Goal: Information Seeking & Learning: Compare options

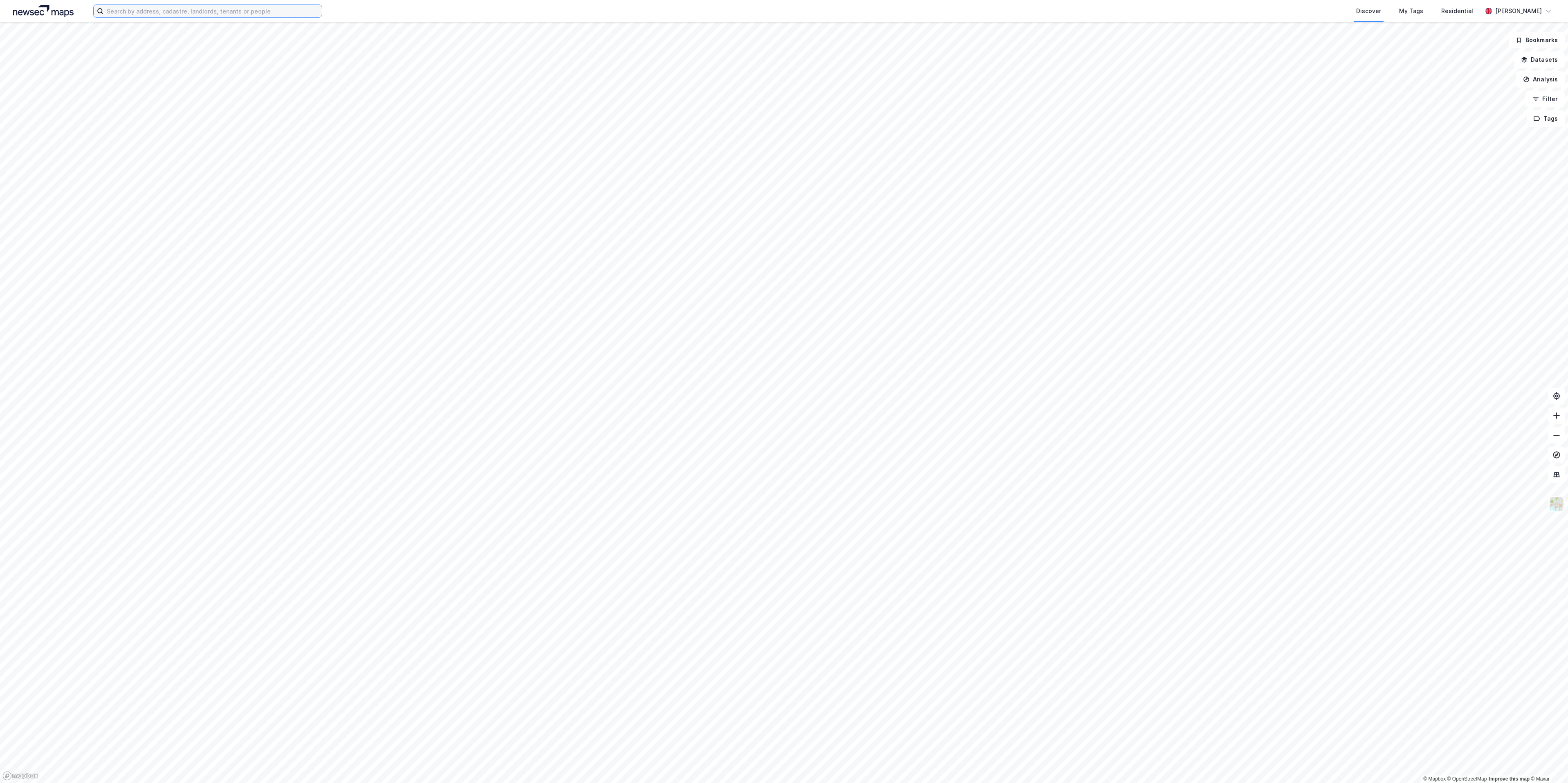
click at [171, 13] on input at bounding box center [212, 11] width 218 height 13
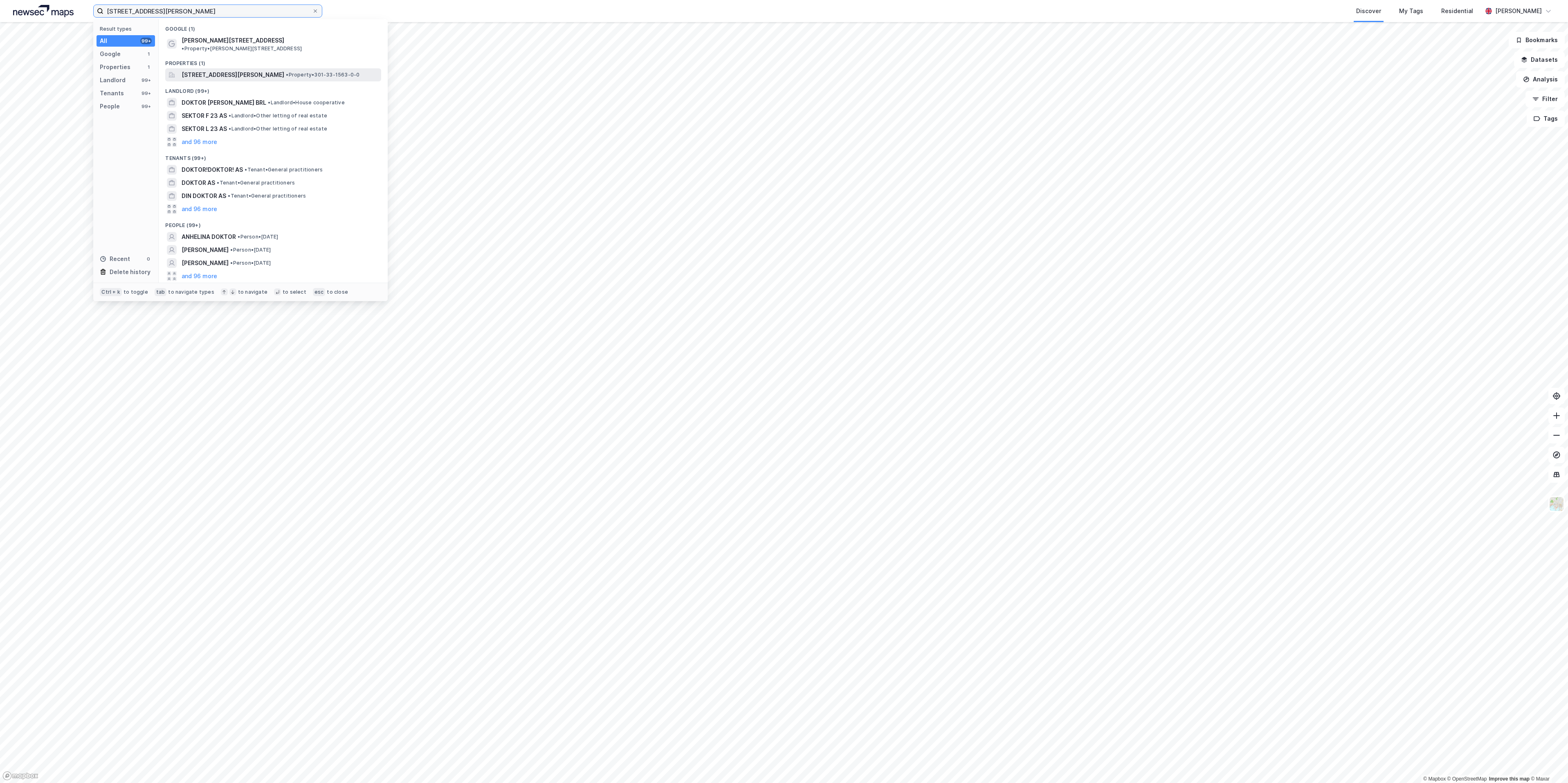
type input "[STREET_ADDRESS][PERSON_NAME]"
click at [218, 70] on span "[STREET_ADDRESS][PERSON_NAME]" at bounding box center [232, 75] width 103 height 10
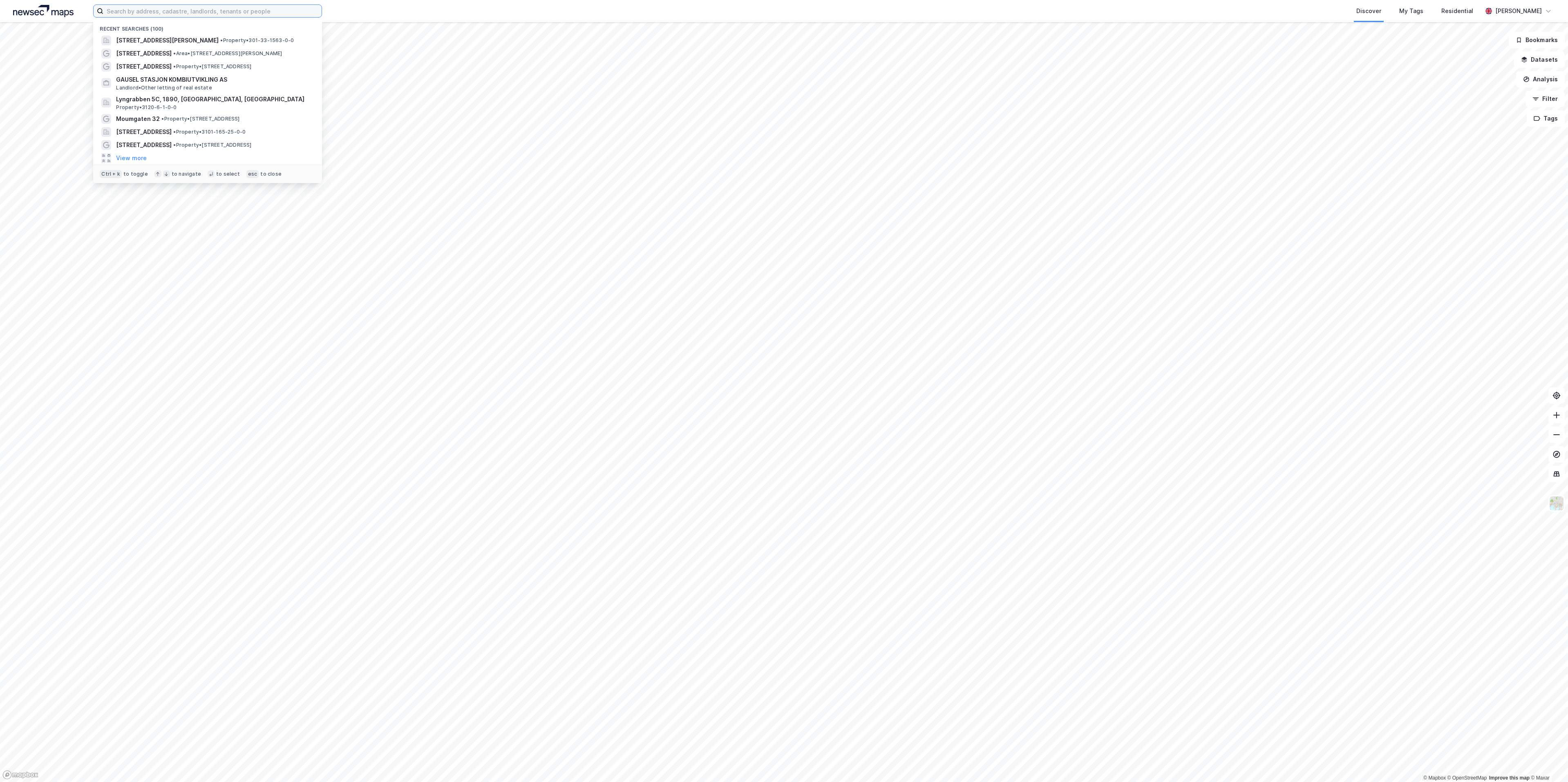
click at [204, 8] on input at bounding box center [212, 11] width 218 height 13
paste input "Dråpen 9"
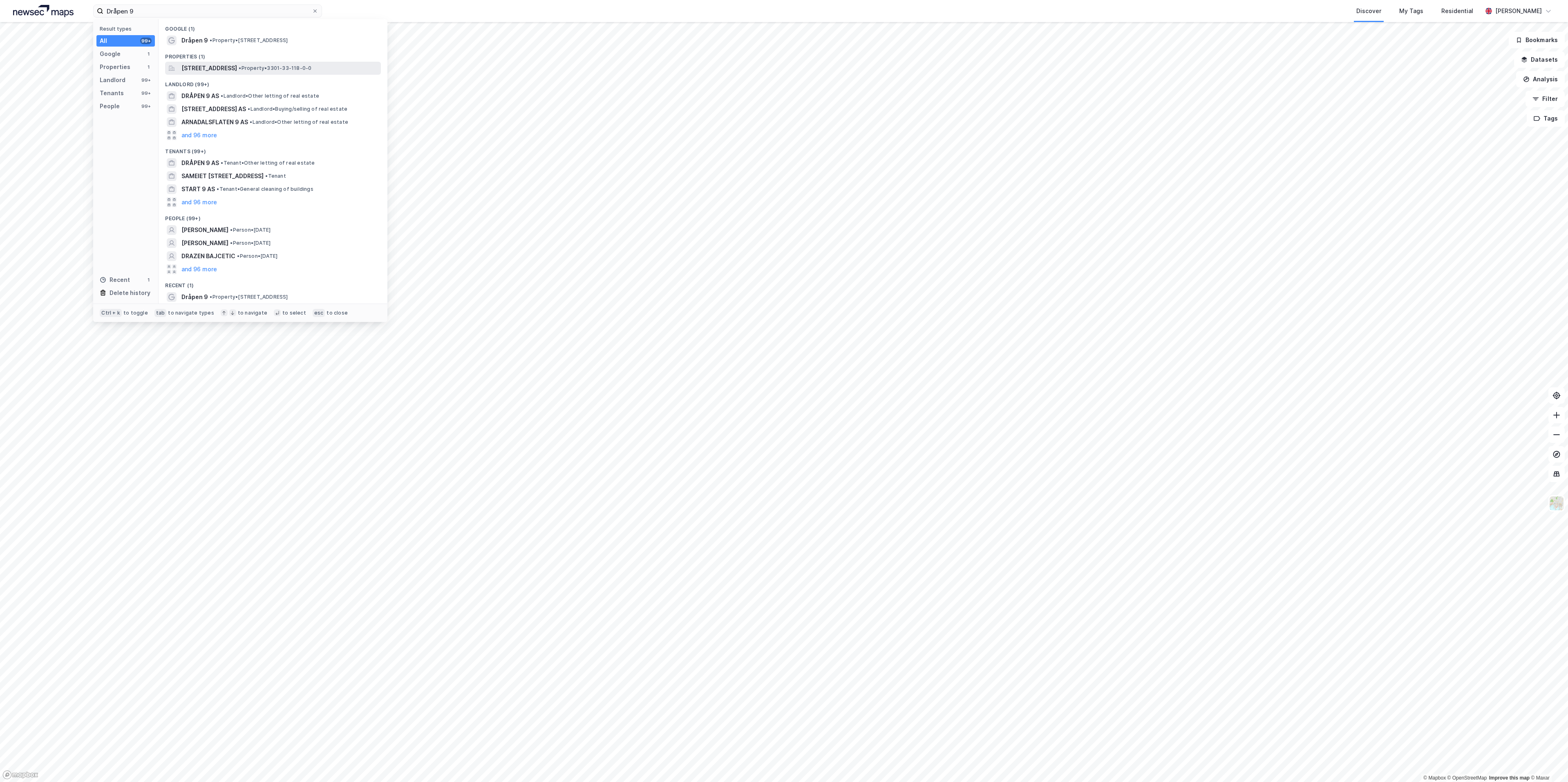
click at [194, 65] on span "[STREET_ADDRESS]" at bounding box center [209, 69] width 56 height 10
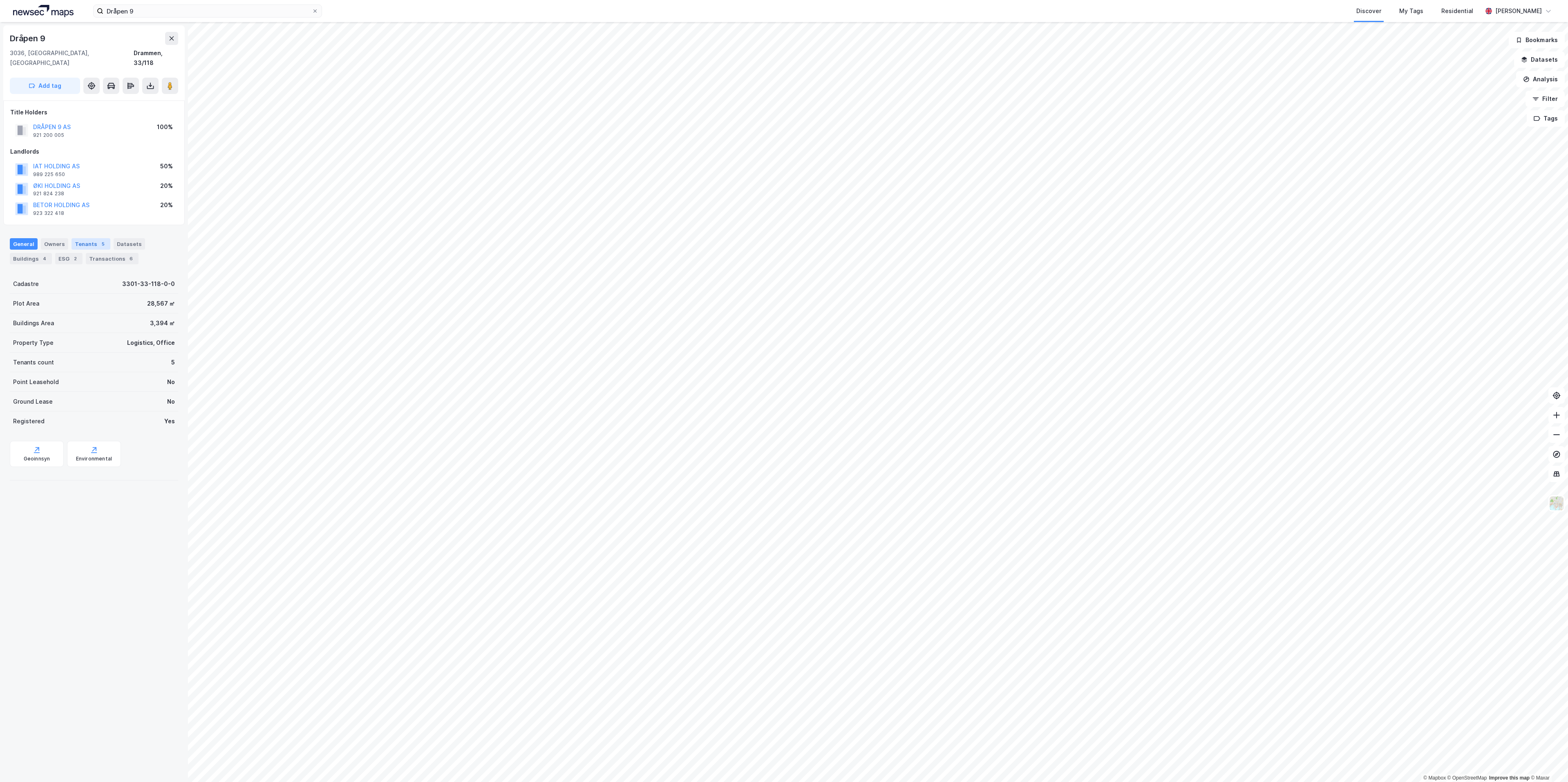
click at [79, 238] on div "Tenants 5" at bounding box center [91, 244] width 38 height 12
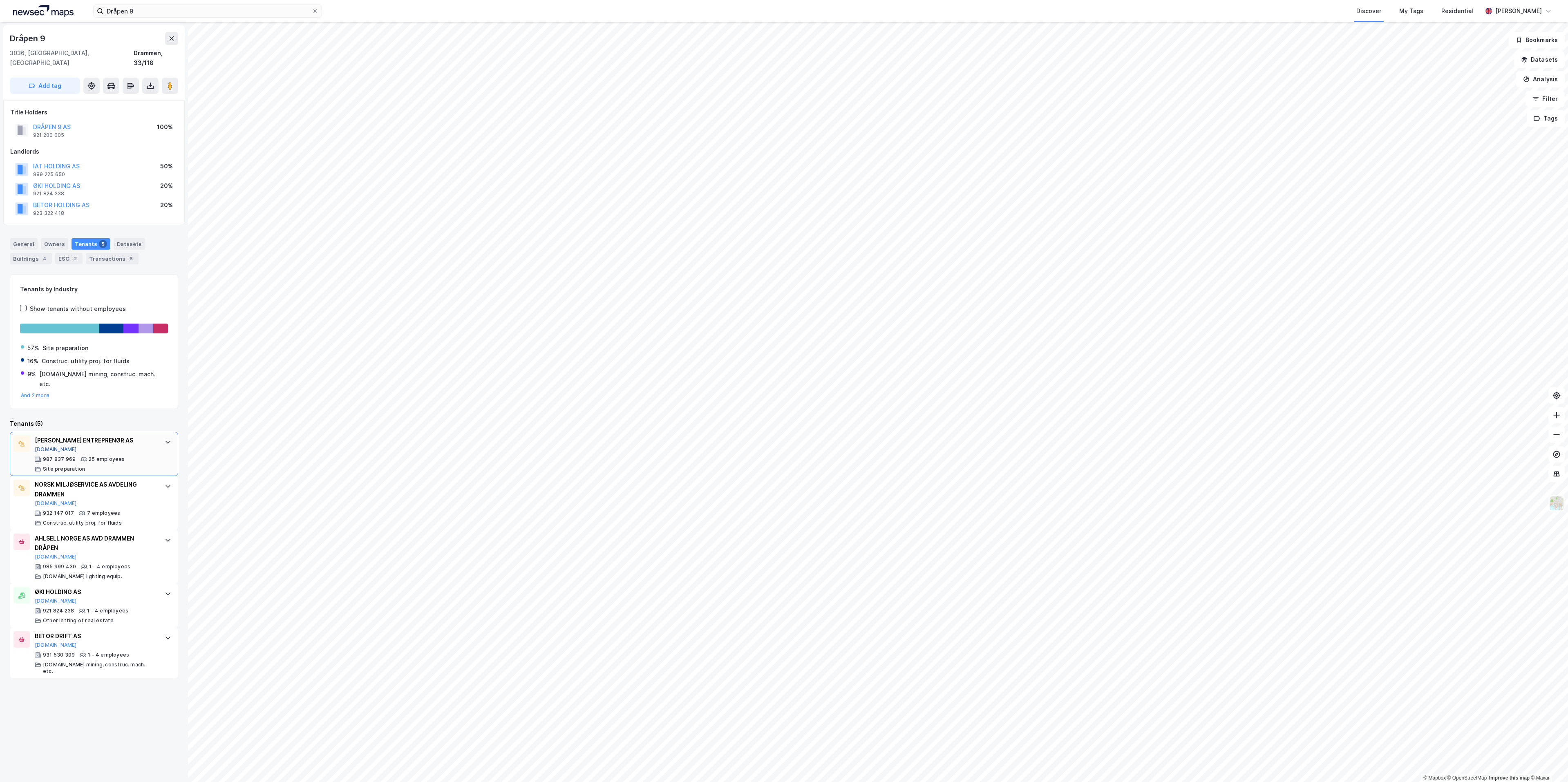
click at [46, 446] on button "Proff.no" at bounding box center [56, 449] width 42 height 7
click at [27, 238] on div "General" at bounding box center [23, 244] width 28 height 12
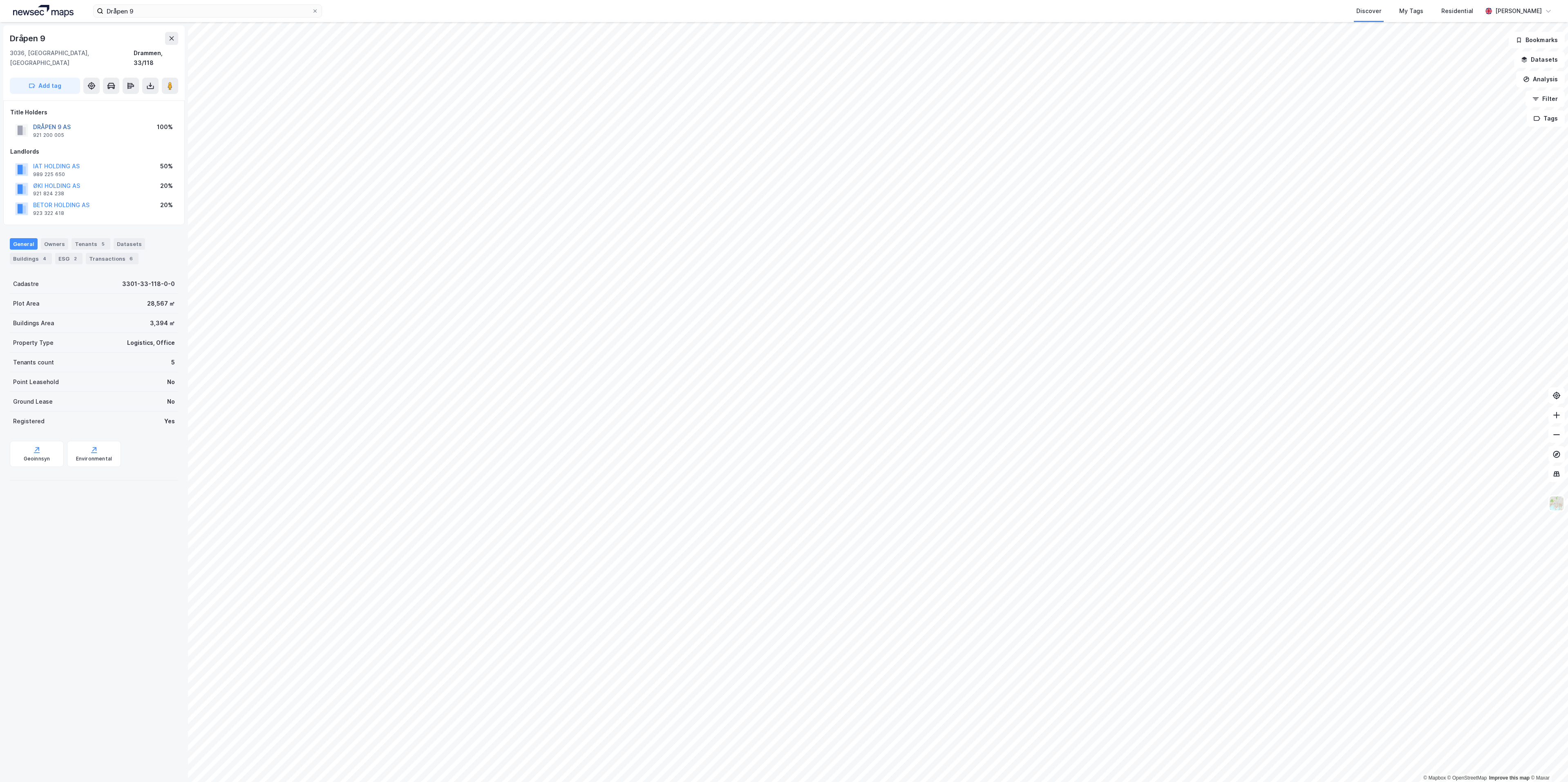
click at [0, 0] on button "DRÅPEN 9 AS" at bounding box center [0, 0] width 0 height 0
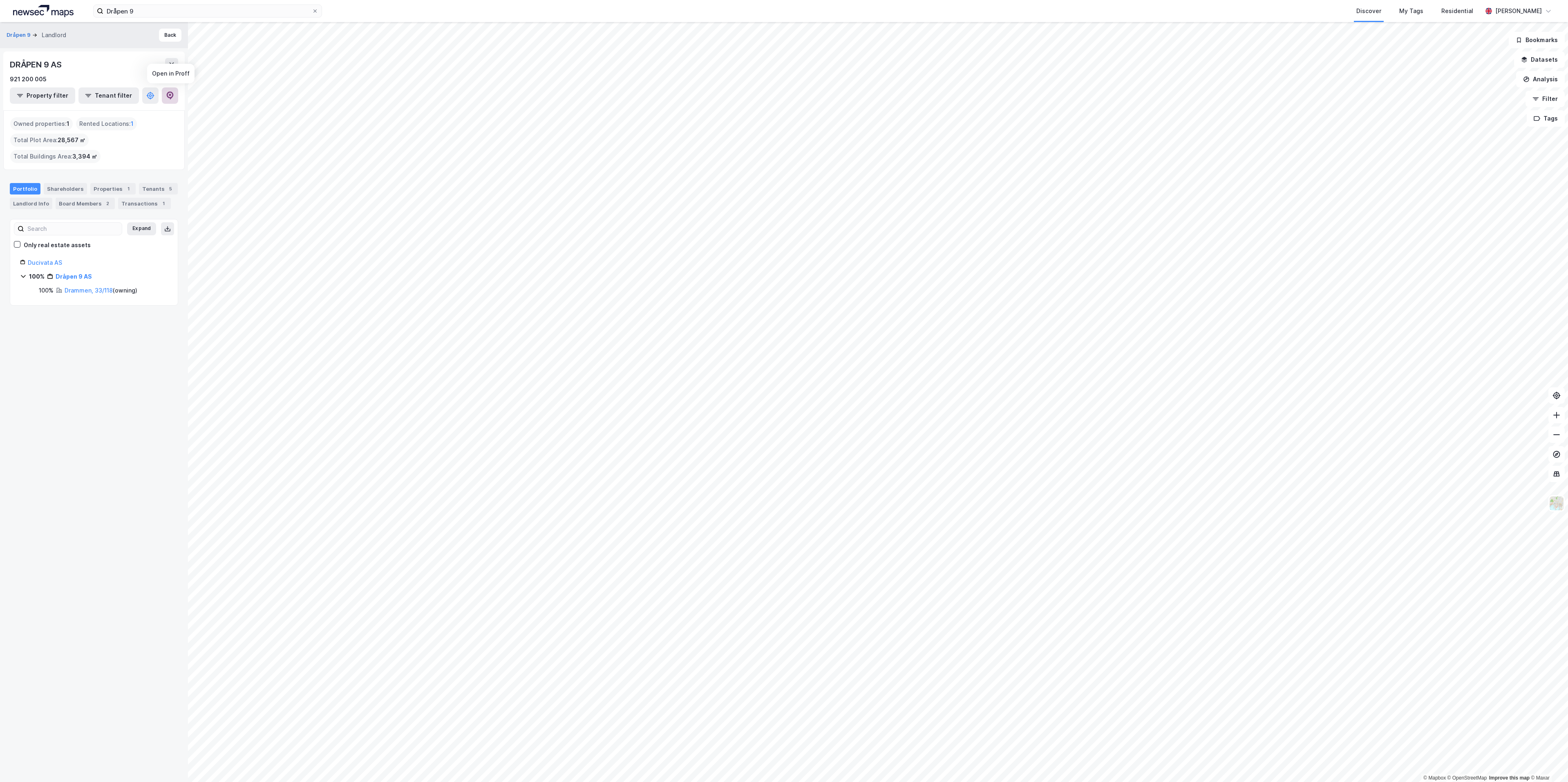
click at [175, 94] on button at bounding box center [170, 96] width 17 height 17
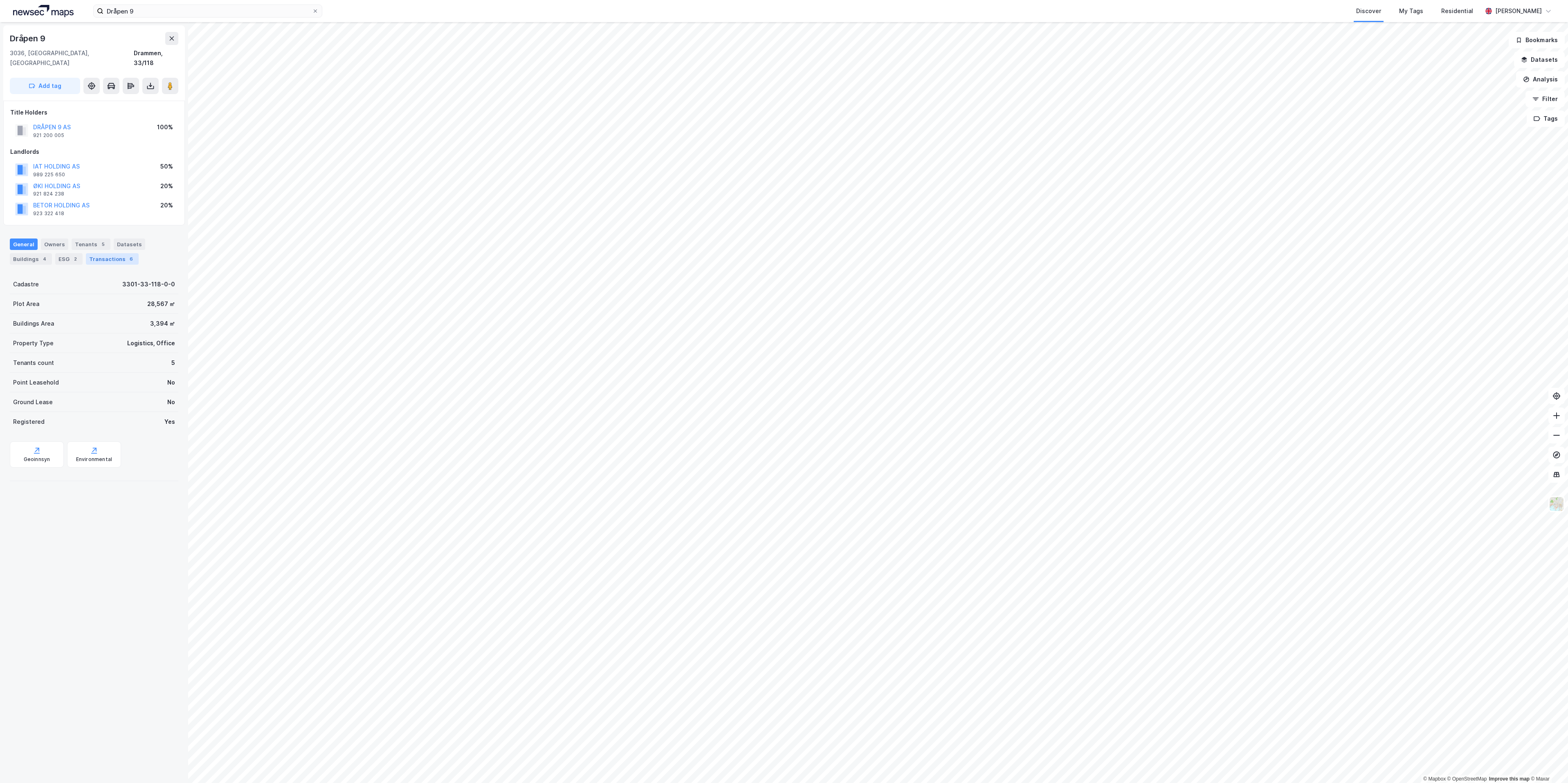
click at [89, 253] on div "Transactions 6" at bounding box center [112, 259] width 53 height 12
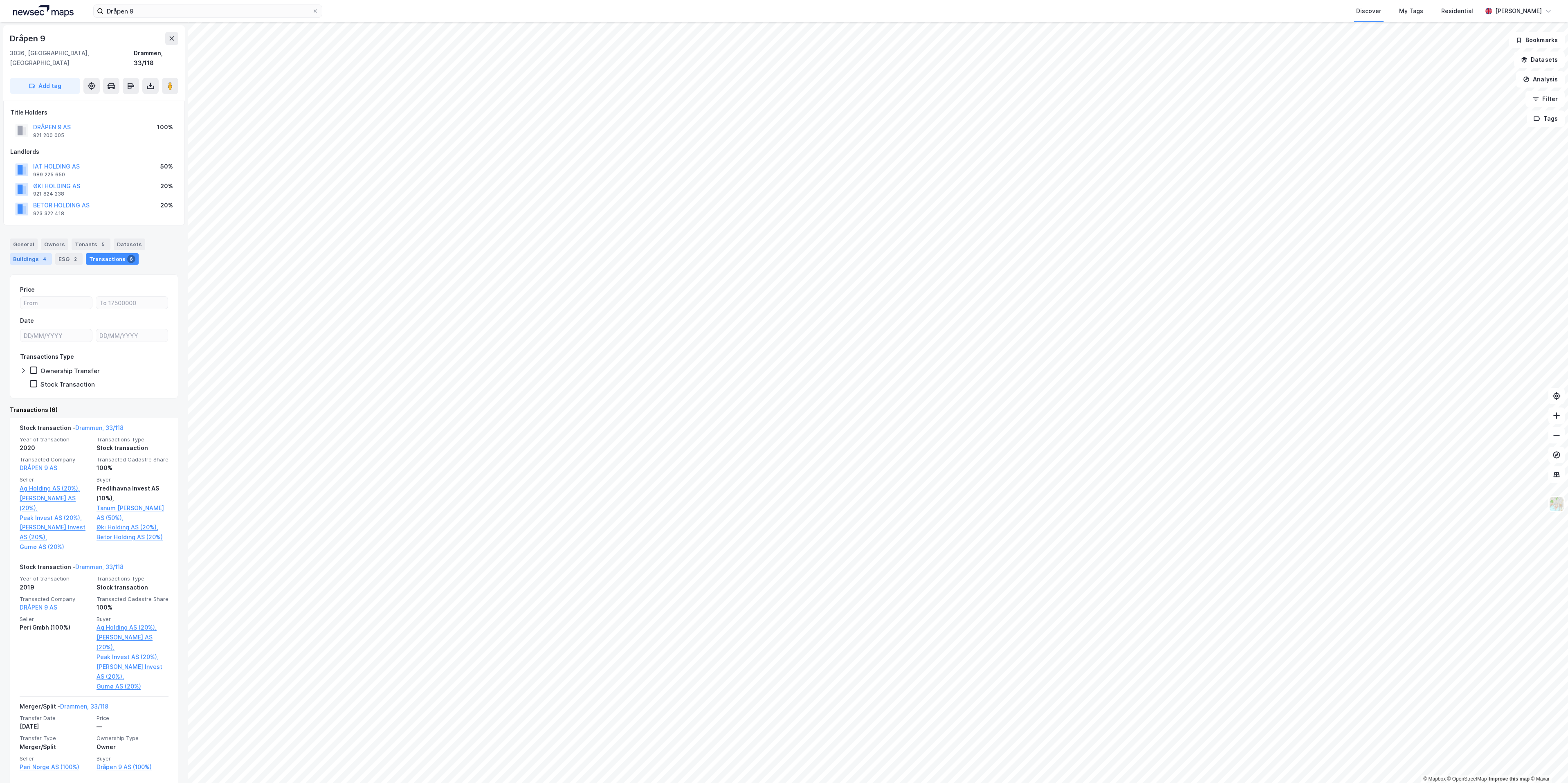
click at [40, 255] on div "4" at bounding box center [44, 259] width 8 height 8
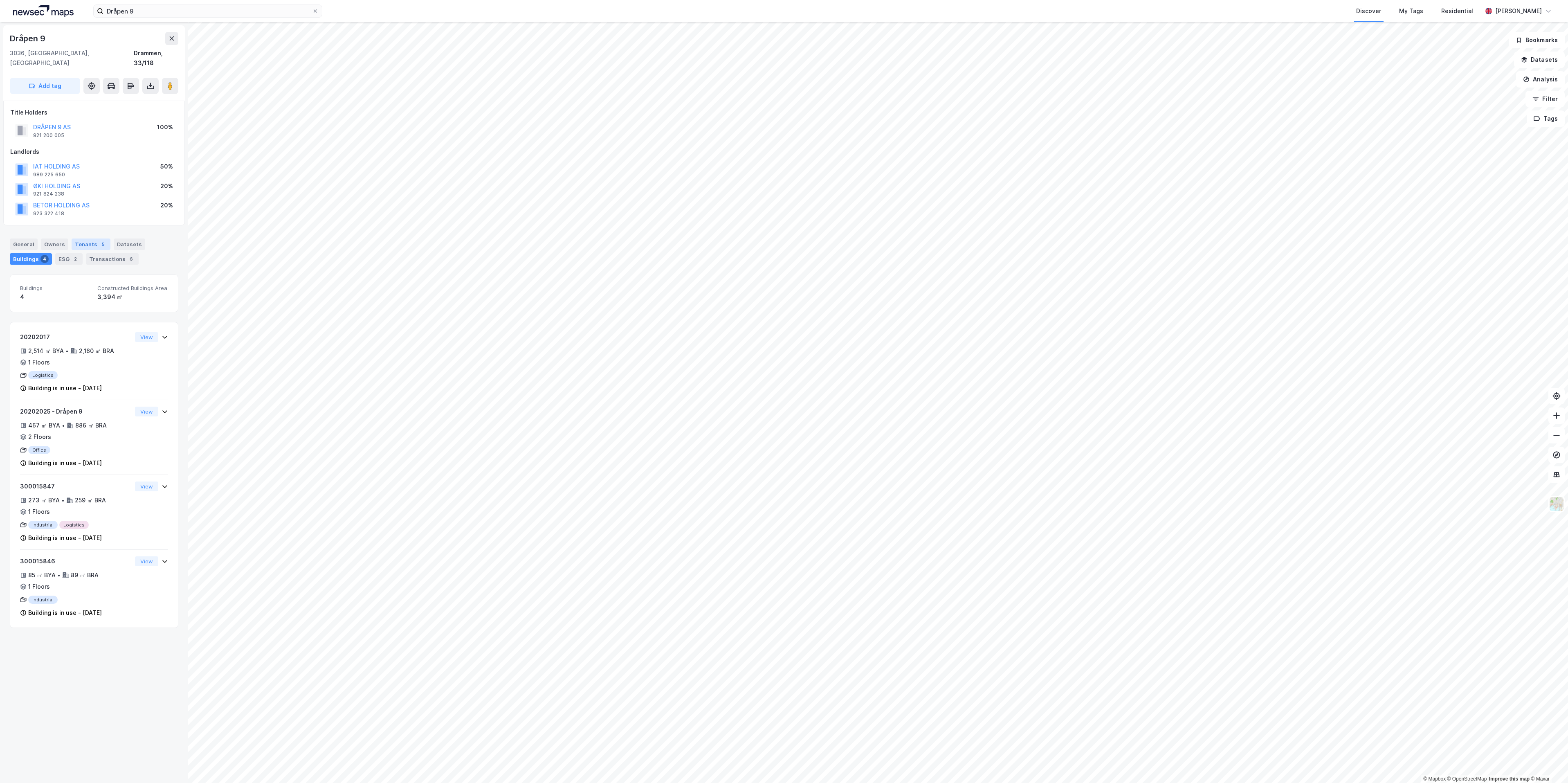
click at [89, 238] on div "Tenants 5" at bounding box center [91, 244] width 38 height 12
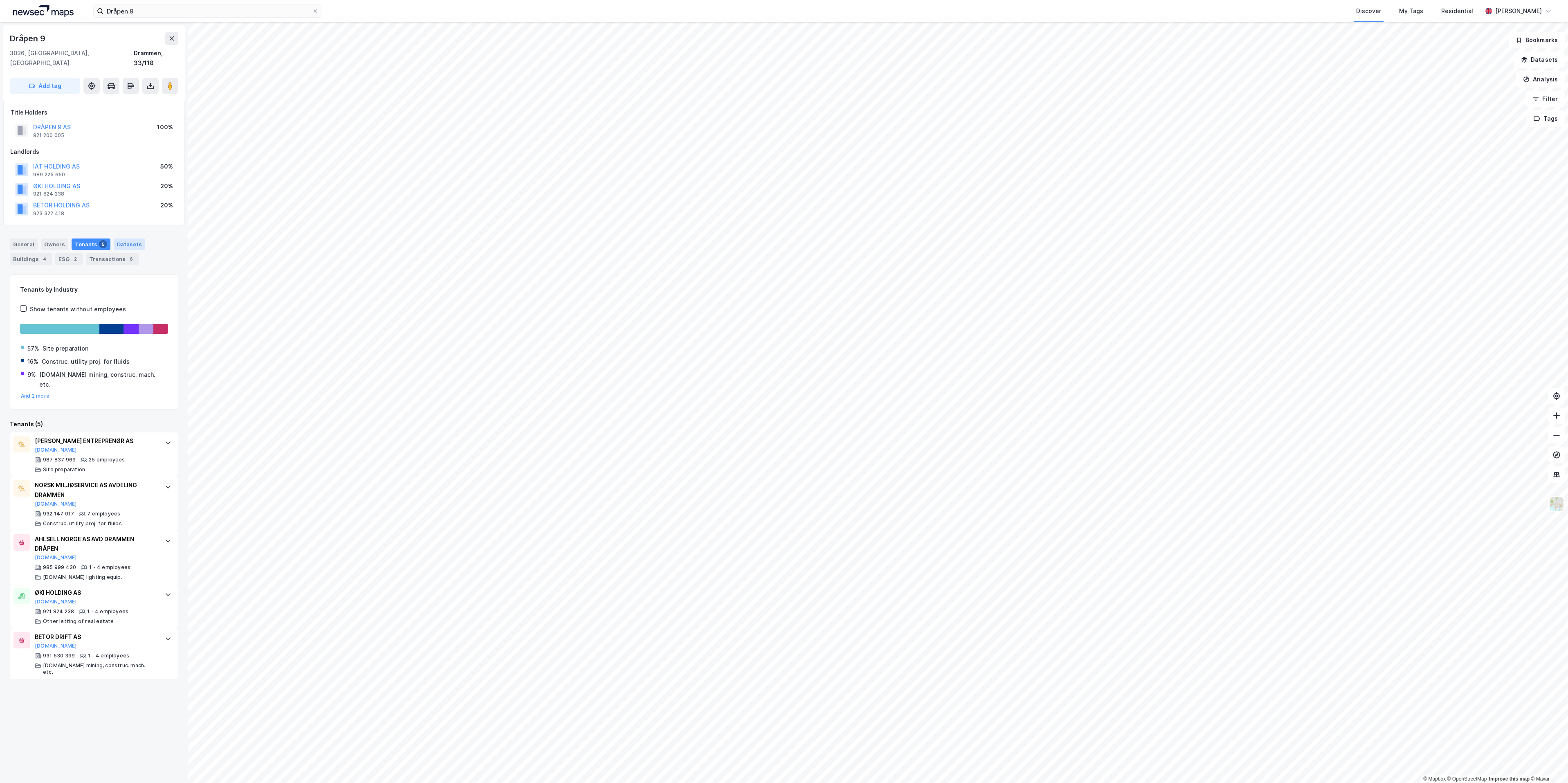
click at [135, 238] on div "Datasets" at bounding box center [130, 244] width 32 height 12
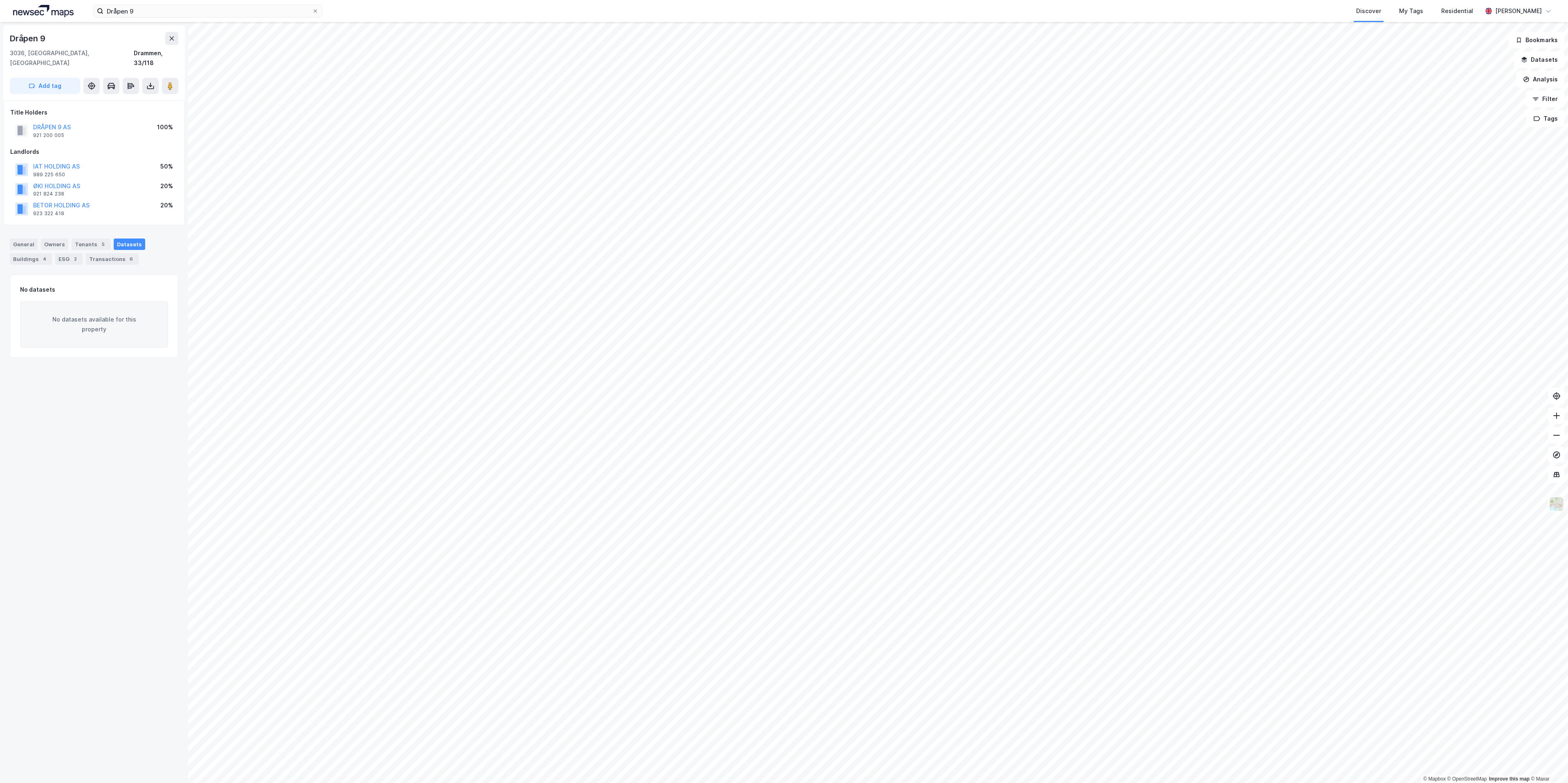
click at [97, 241] on div "General Owners Tenants 5 Datasets Buildings 4 ESG 2 Transactions 6" at bounding box center [94, 251] width 169 height 26
click at [97, 243] on div "General Owners Tenants 5 Datasets Buildings 4 ESG 2 Transactions 6" at bounding box center [94, 251] width 169 height 26
click at [97, 253] on div "Transactions 6" at bounding box center [112, 259] width 53 height 12
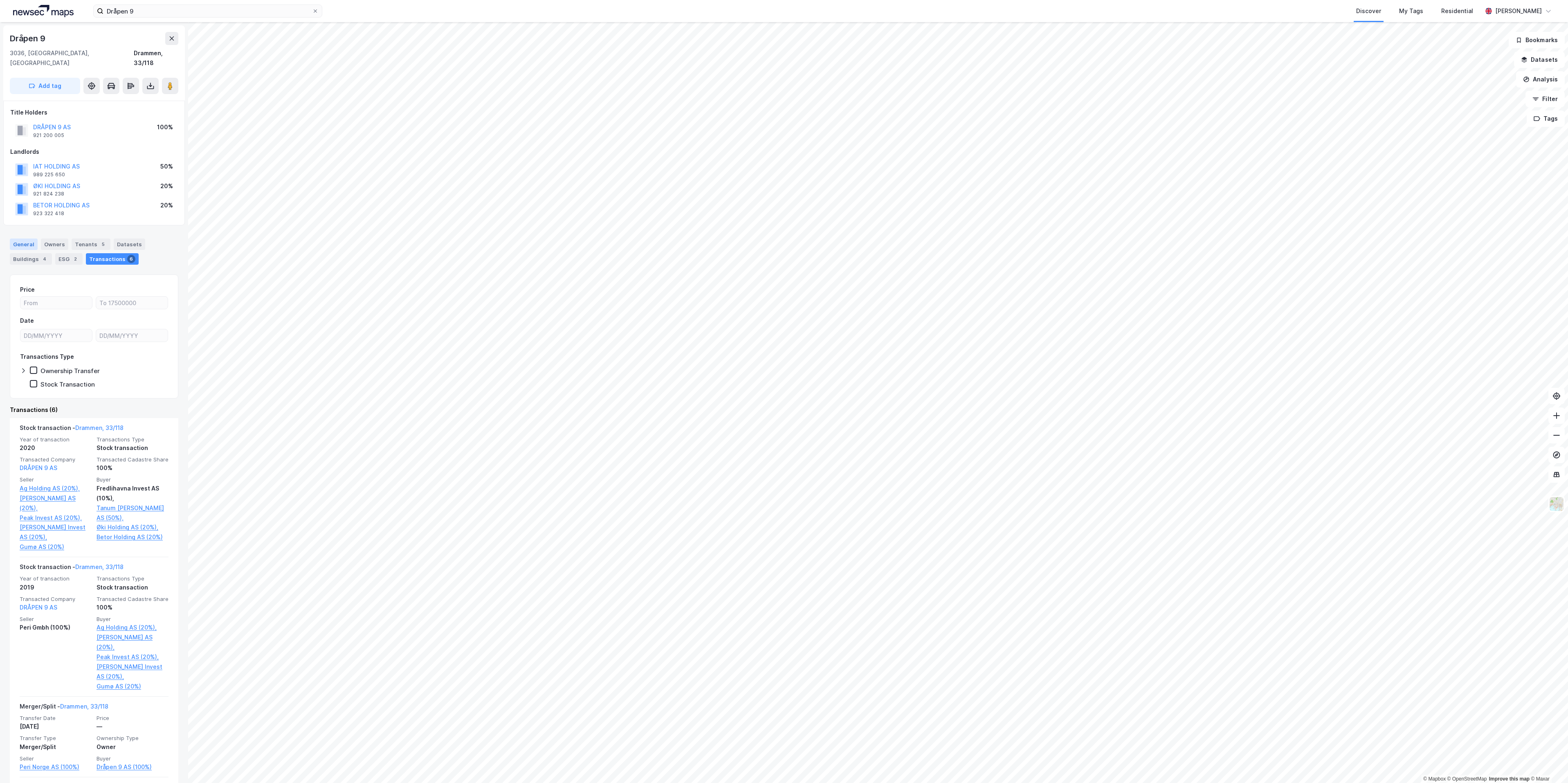
click at [21, 238] on div "General" at bounding box center [23, 244] width 28 height 12
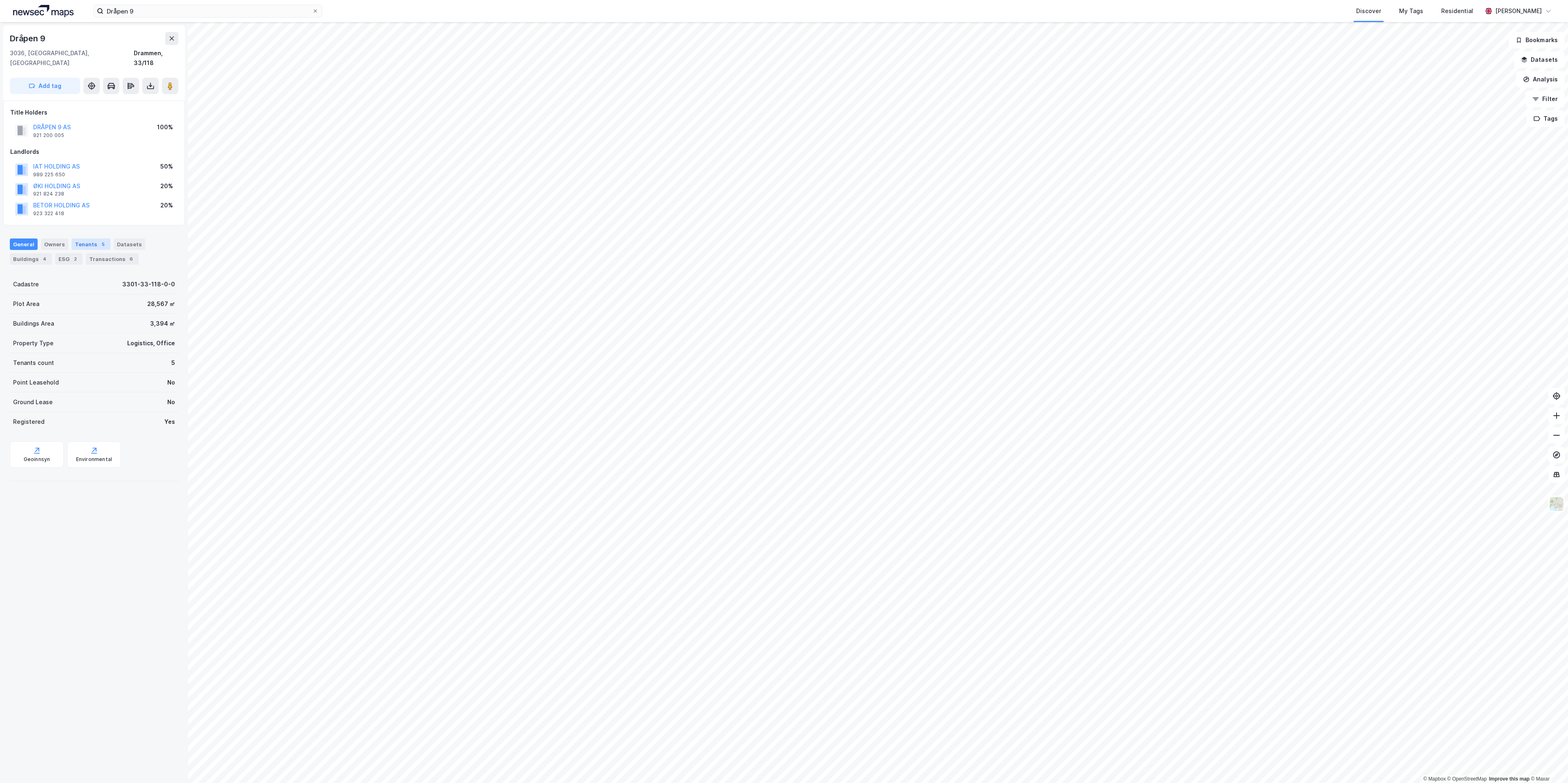
click at [85, 238] on div "Tenants 5" at bounding box center [91, 244] width 38 height 12
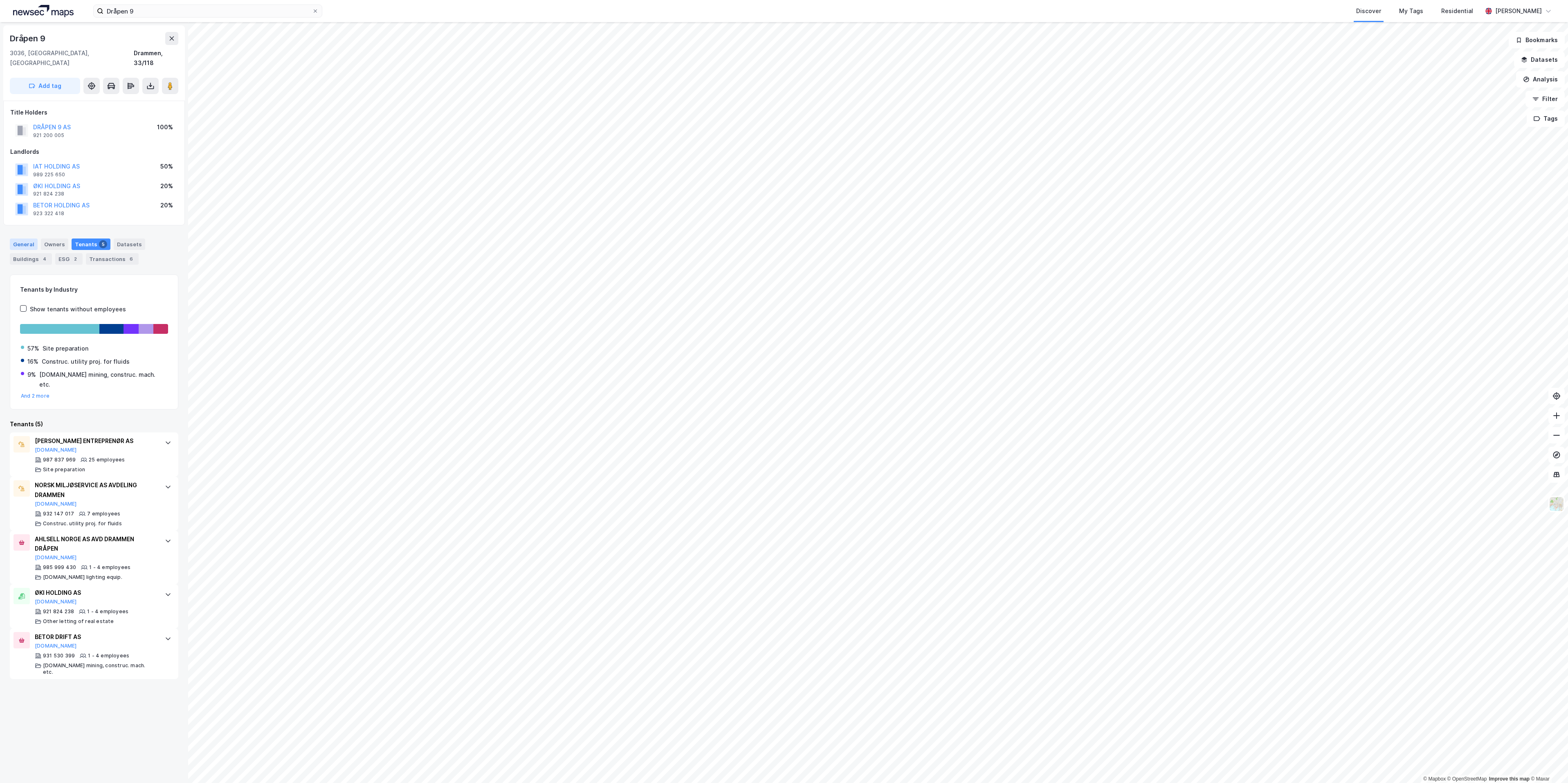
click at [26, 238] on div "General" at bounding box center [23, 244] width 28 height 12
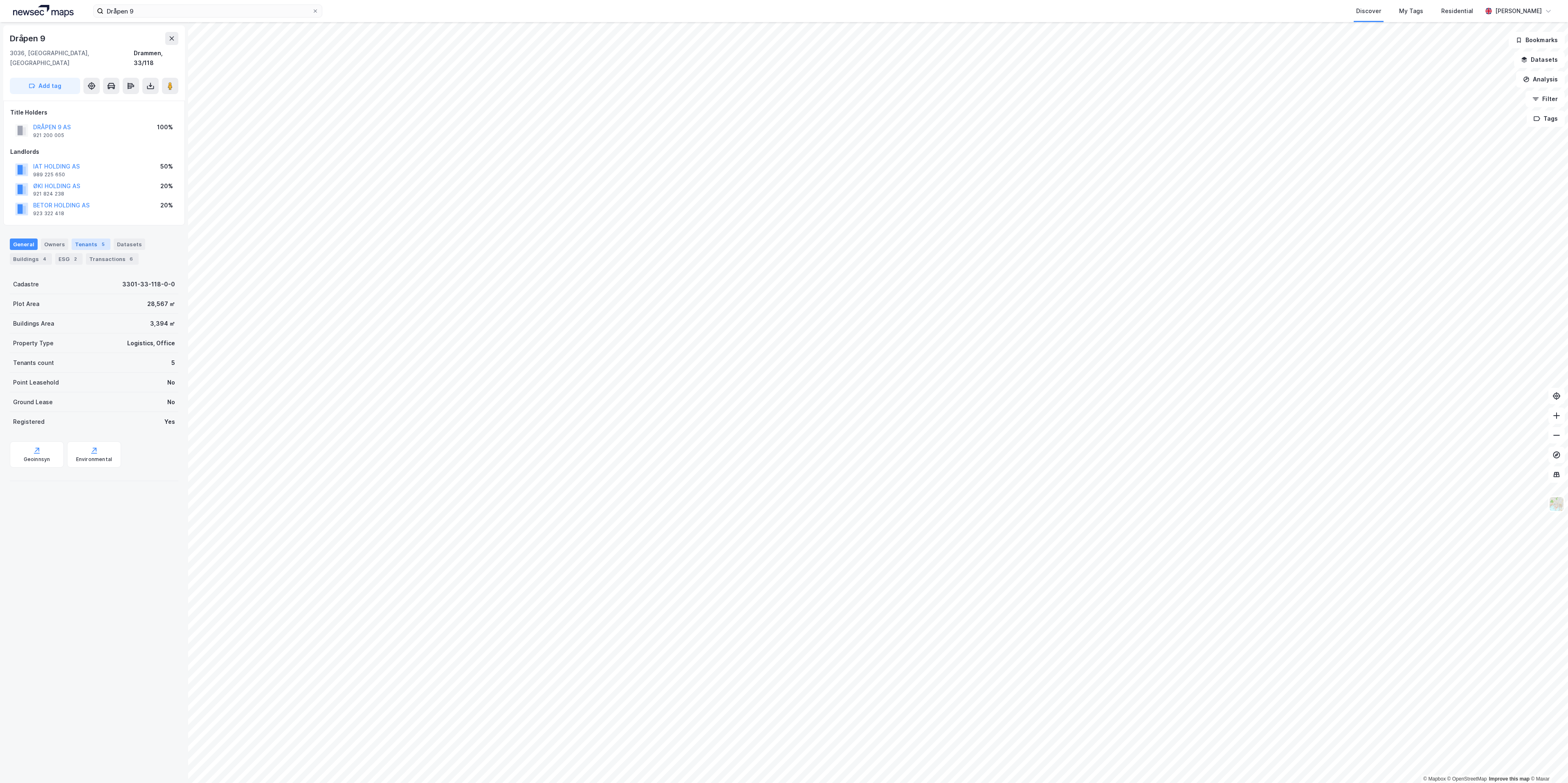
click at [92, 238] on div "Tenants 5" at bounding box center [91, 244] width 38 height 12
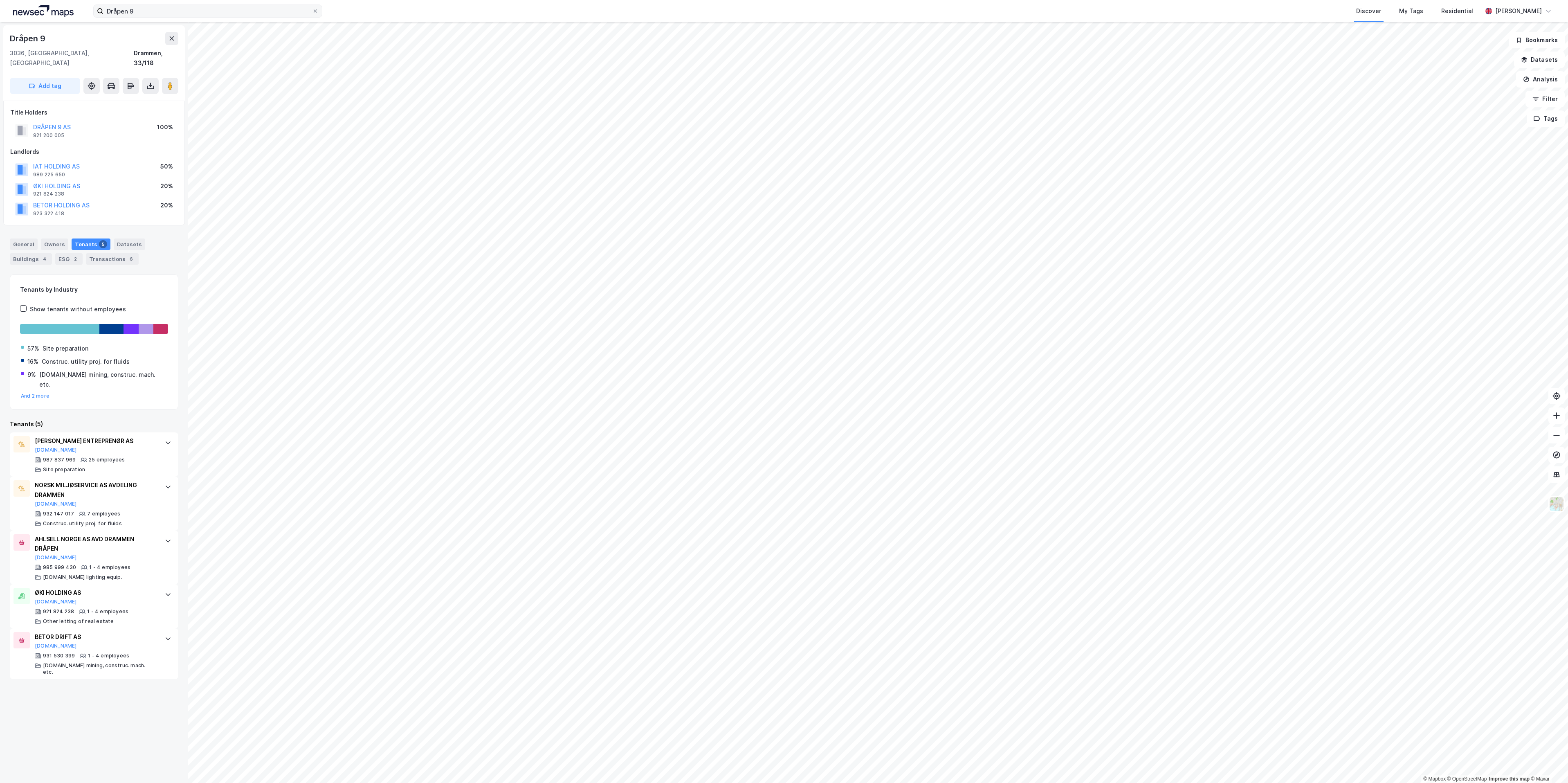
click at [146, 4] on label "Dråpen 9" at bounding box center [208, 11] width 229 height 13
click at [146, 5] on input "Dråpen 9" at bounding box center [207, 11] width 208 height 13
click at [146, 4] on label "Dråpen 9" at bounding box center [208, 11] width 229 height 13
click at [146, 5] on input "Dråpen 9" at bounding box center [207, 11] width 208 height 13
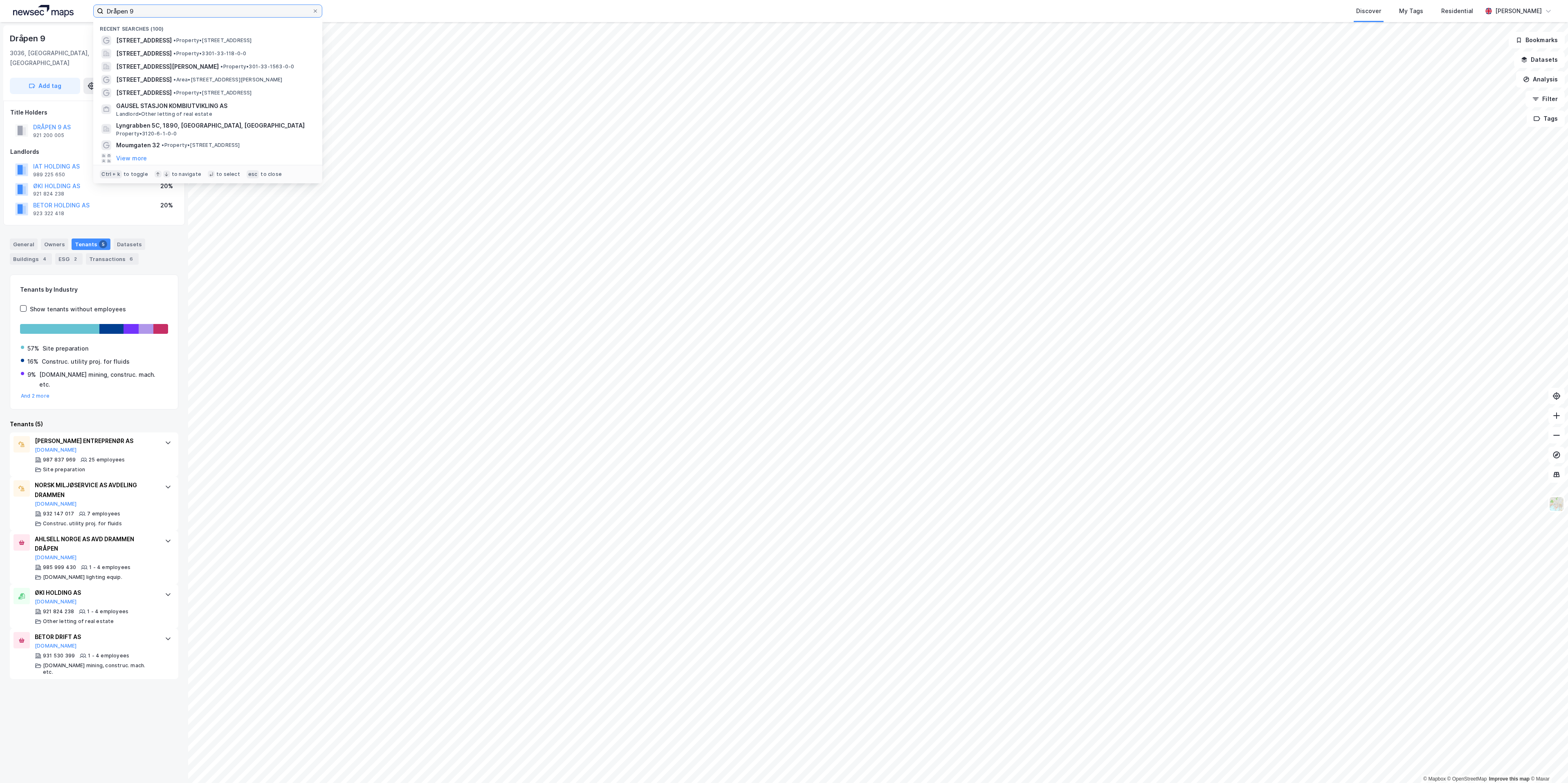
click at [140, 9] on input "Dråpen 9" at bounding box center [207, 11] width 208 height 13
paste input "Orhusveien 6"
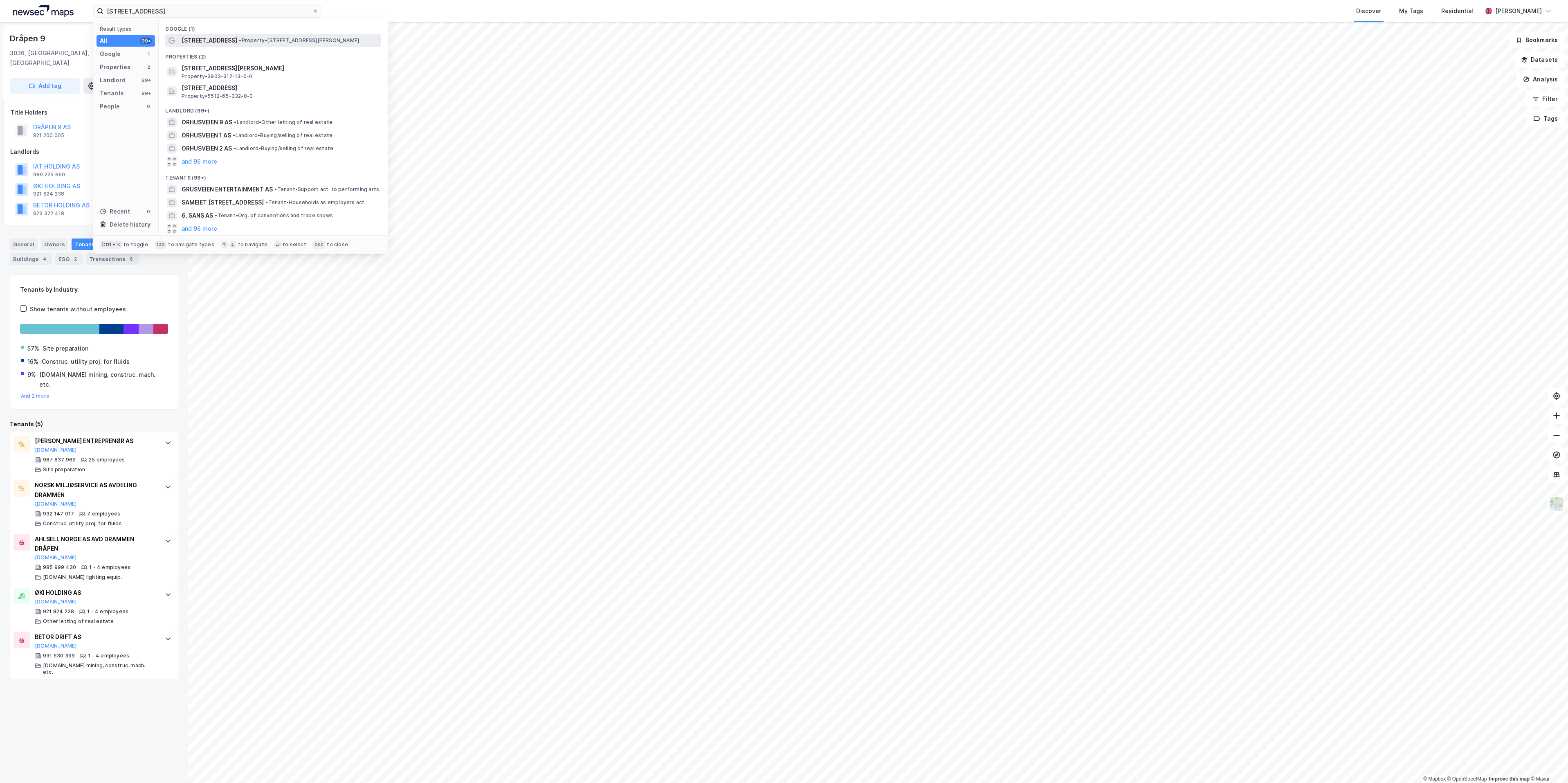
click at [239, 39] on span "• Property • Orhusveien 6, 3070 Sande i Vestfold" at bounding box center [299, 41] width 120 height 7
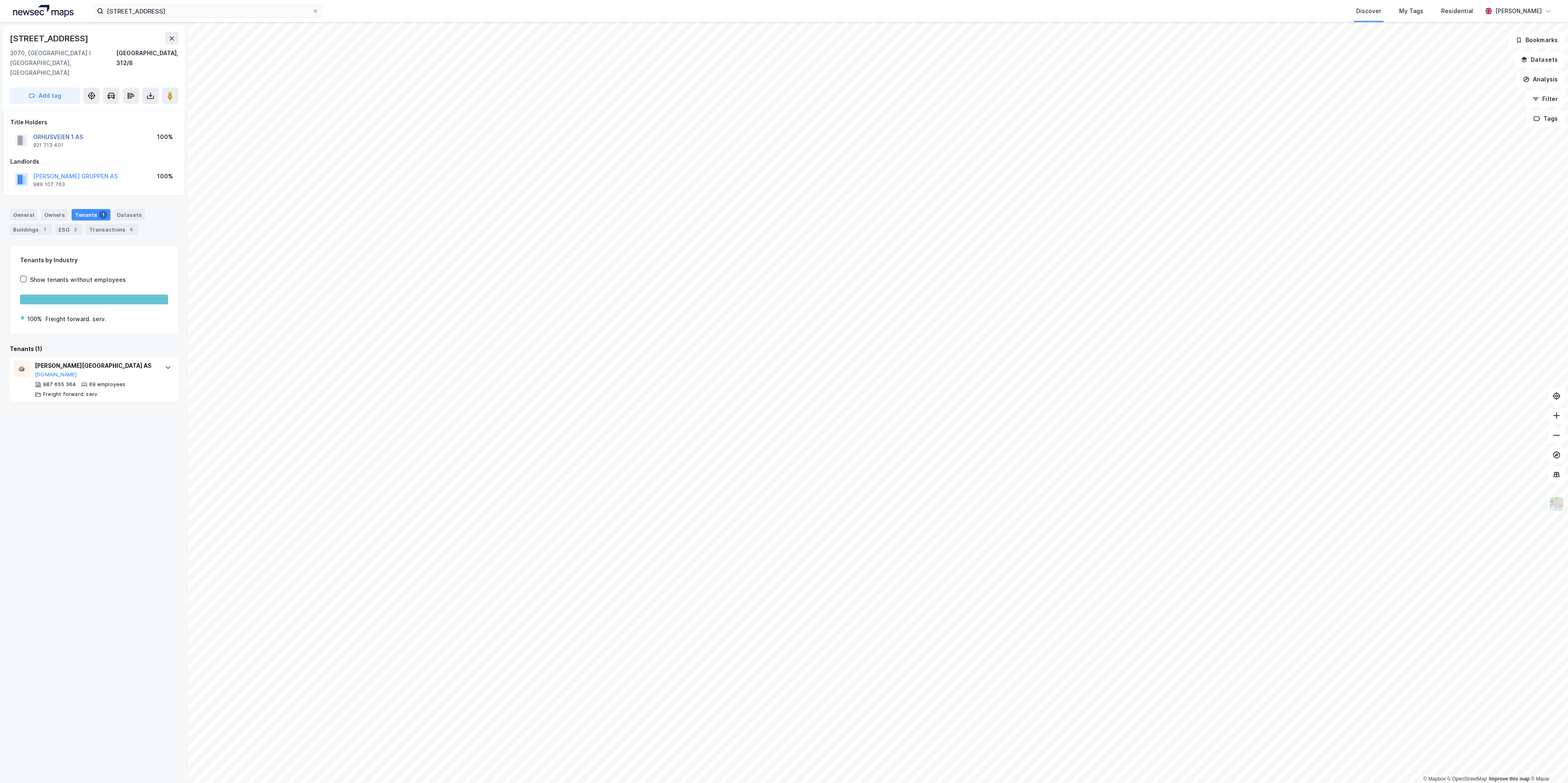
click at [0, 0] on button "ORHUSVEIEN 1 AS" at bounding box center [0, 0] width 0 height 0
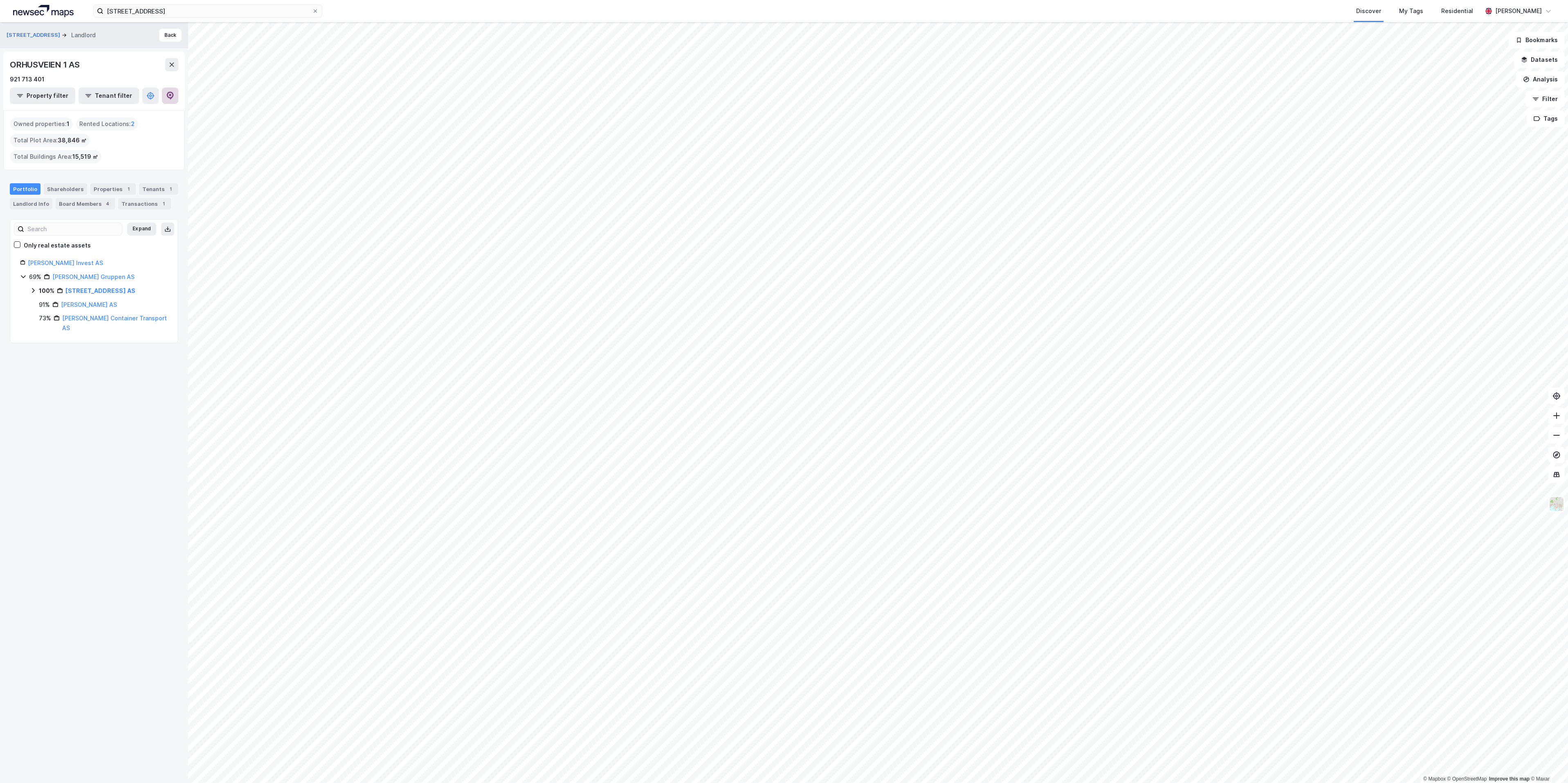
click at [164, 97] on button at bounding box center [171, 96] width 17 height 17
click at [139, 195] on div "Tenants 1" at bounding box center [158, 189] width 38 height 12
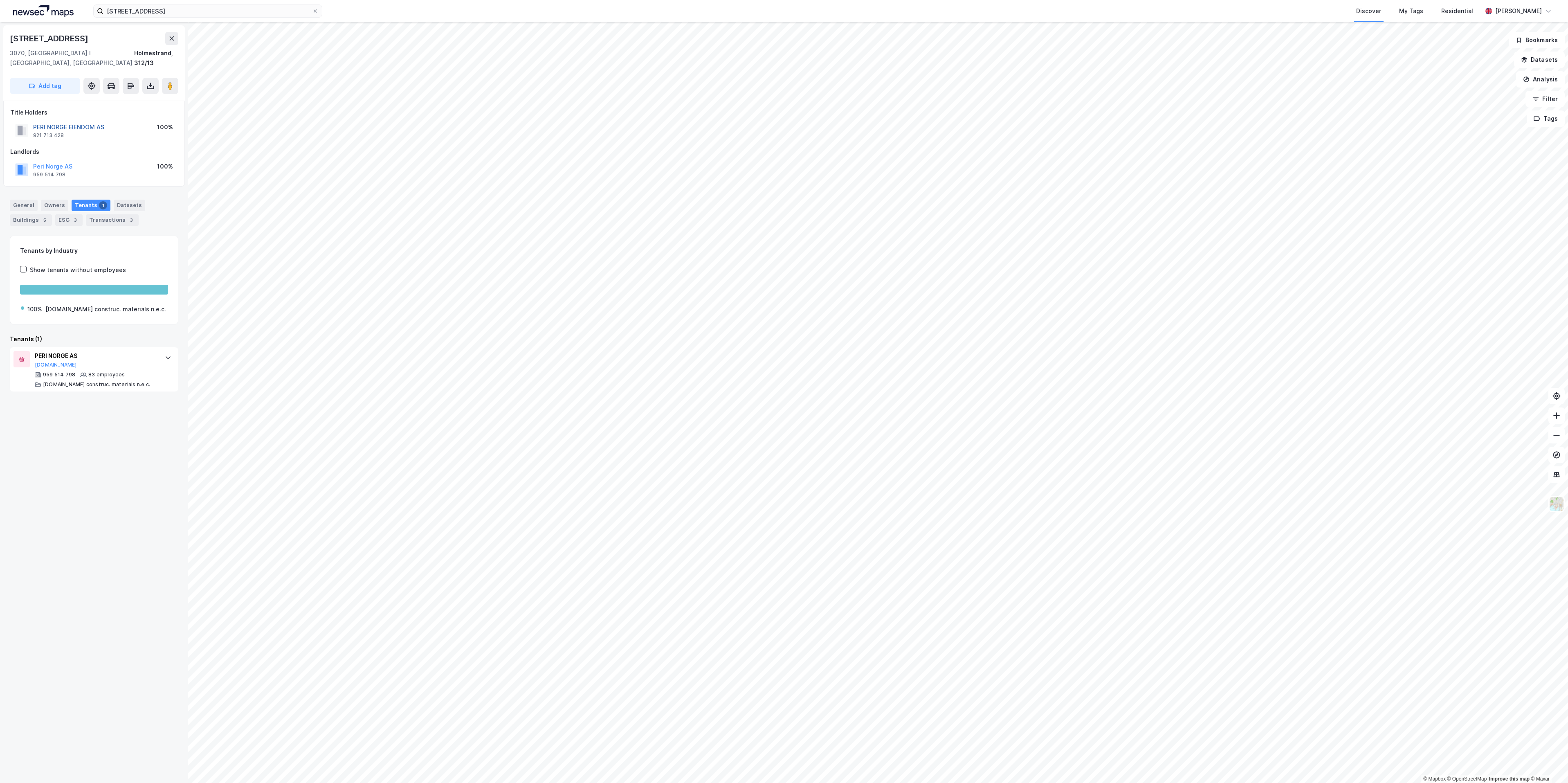
click at [0, 0] on button "PERI NORGE EIENDOM AS" at bounding box center [0, 0] width 0 height 0
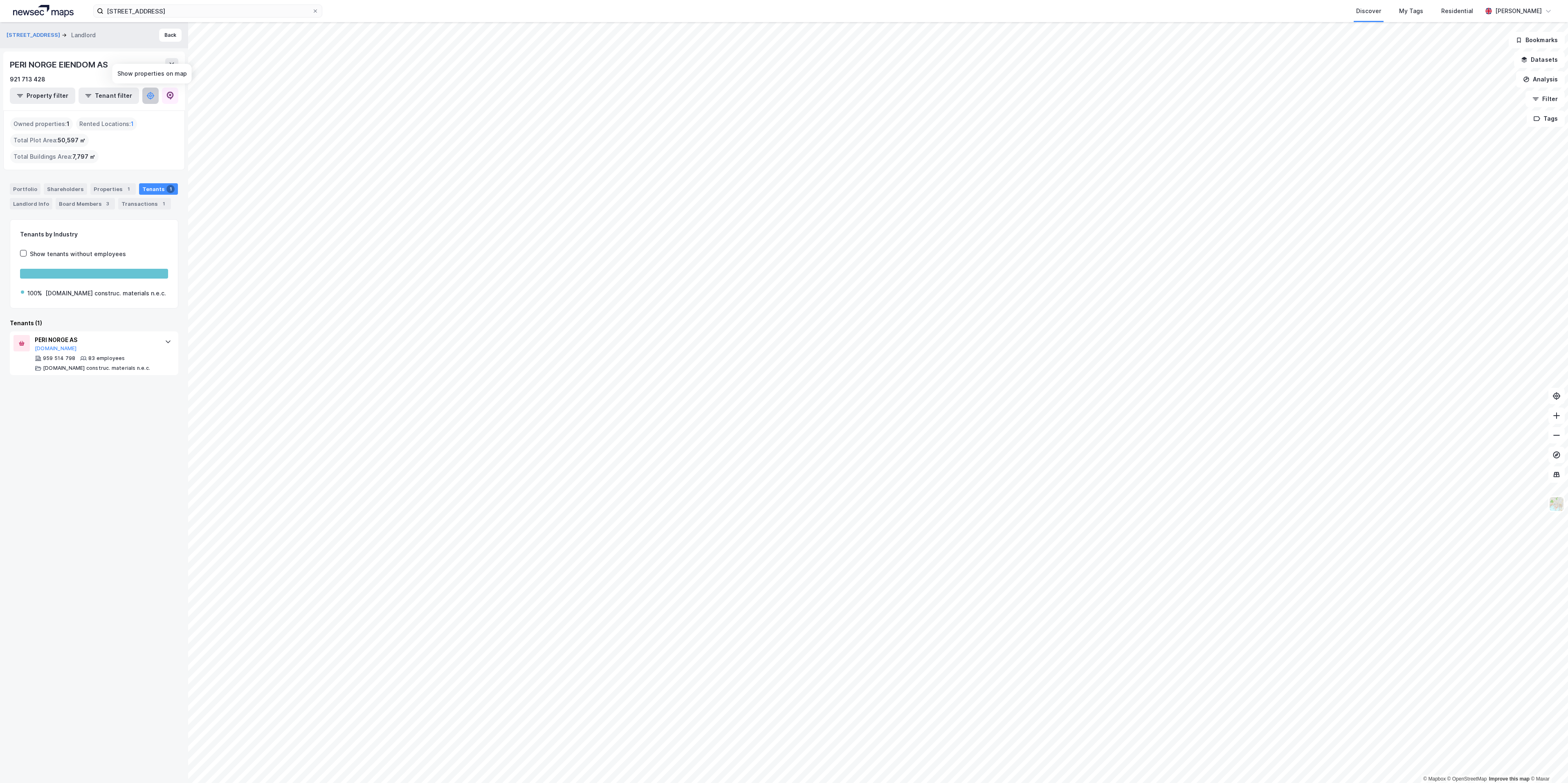
click at [157, 99] on button at bounding box center [151, 96] width 17 height 17
click at [167, 98] on icon at bounding box center [171, 96] width 8 height 8
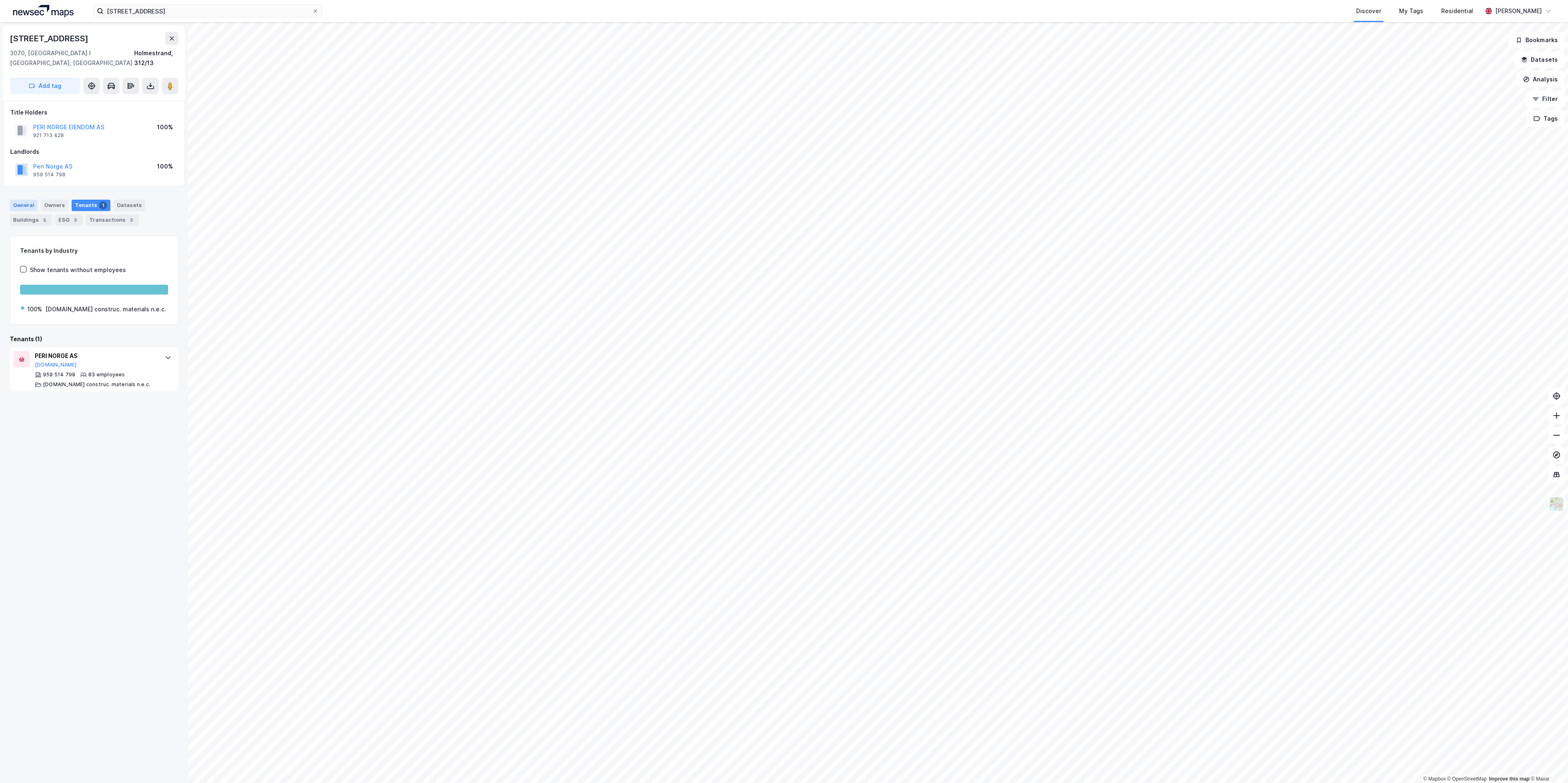
click at [23, 200] on div "General" at bounding box center [23, 206] width 28 height 12
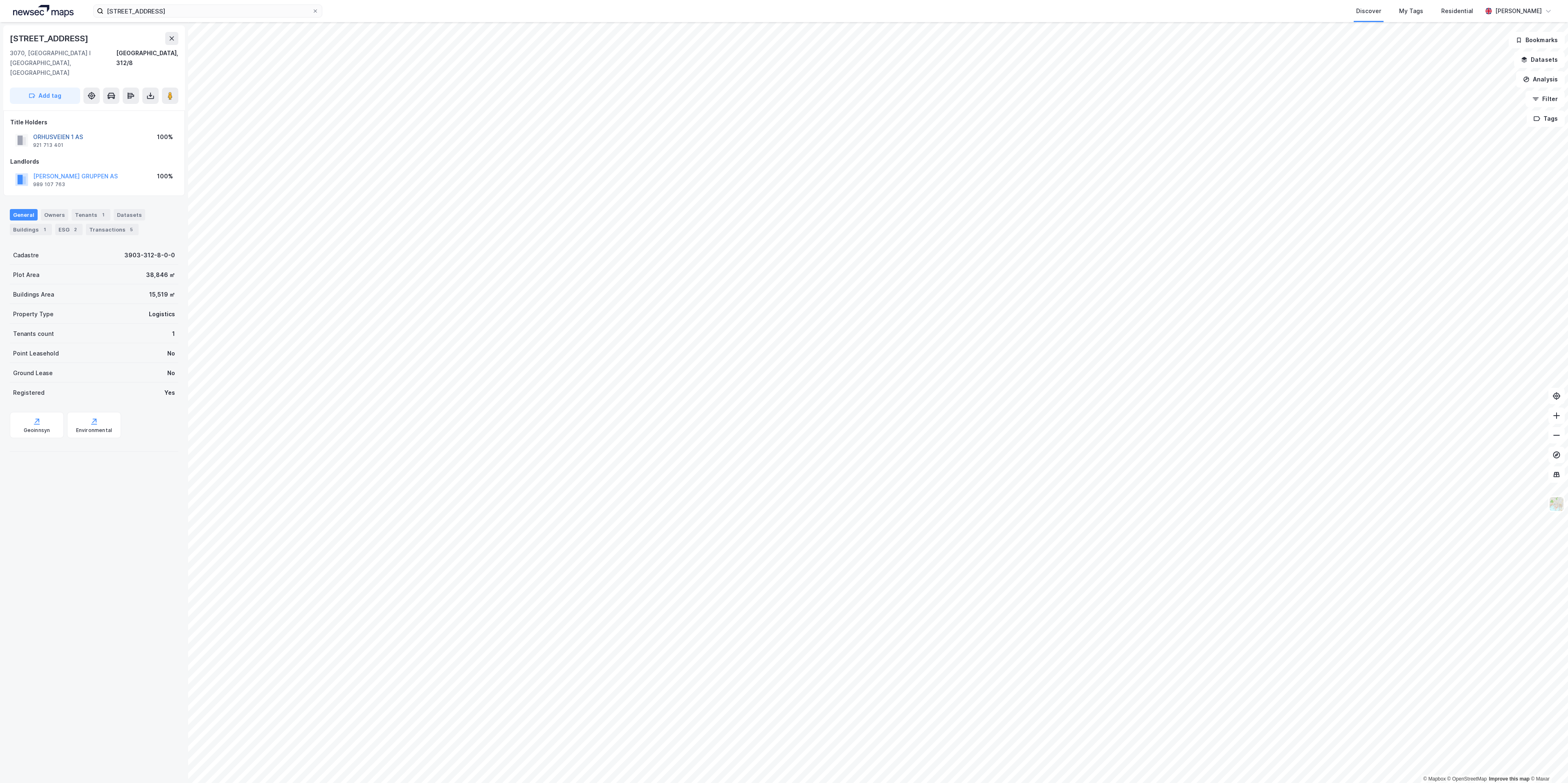
click at [0, 0] on button "ORHUSVEIEN 1 AS" at bounding box center [0, 0] width 0 height 0
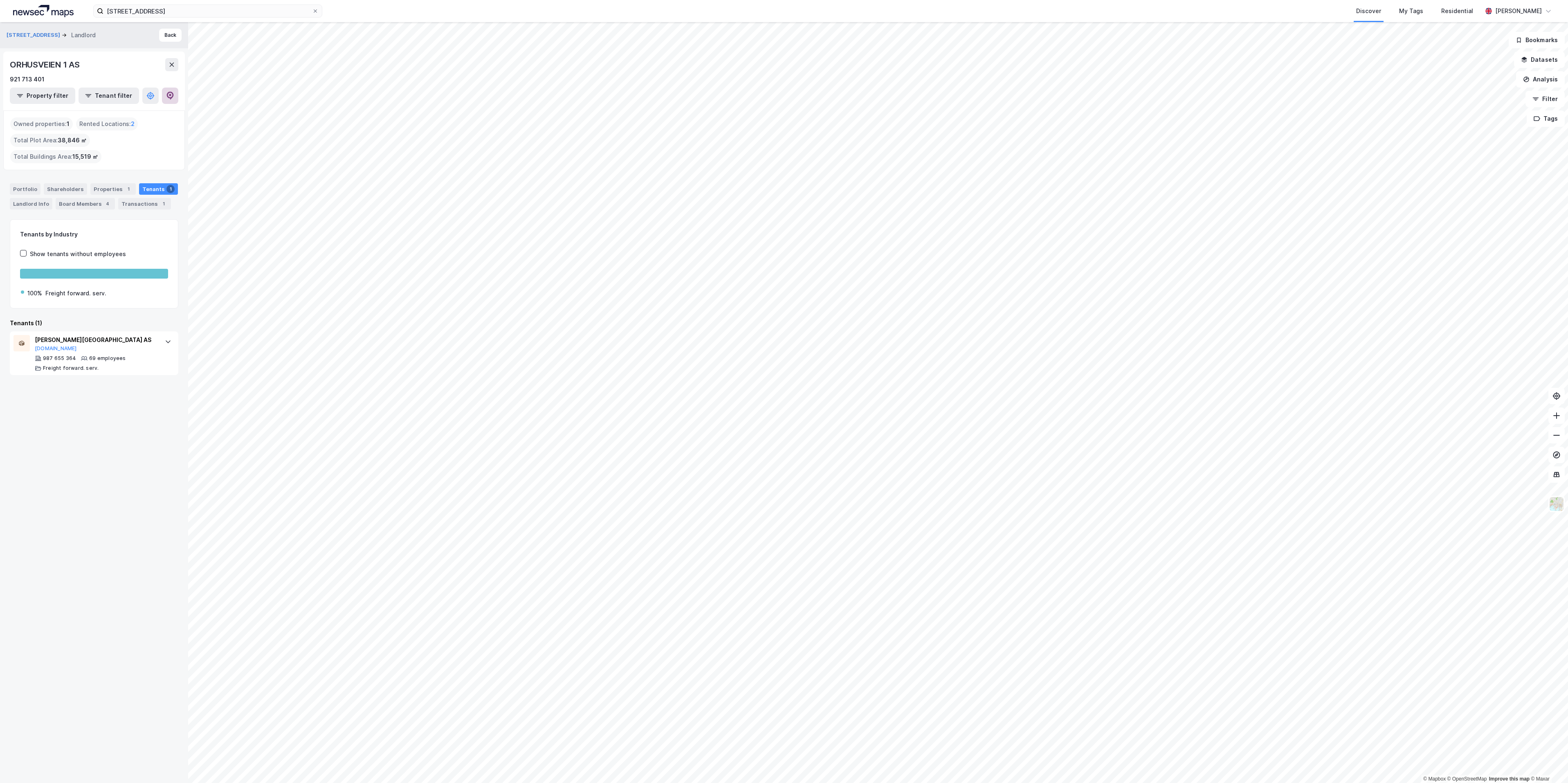
click at [178, 97] on button at bounding box center [171, 96] width 17 height 17
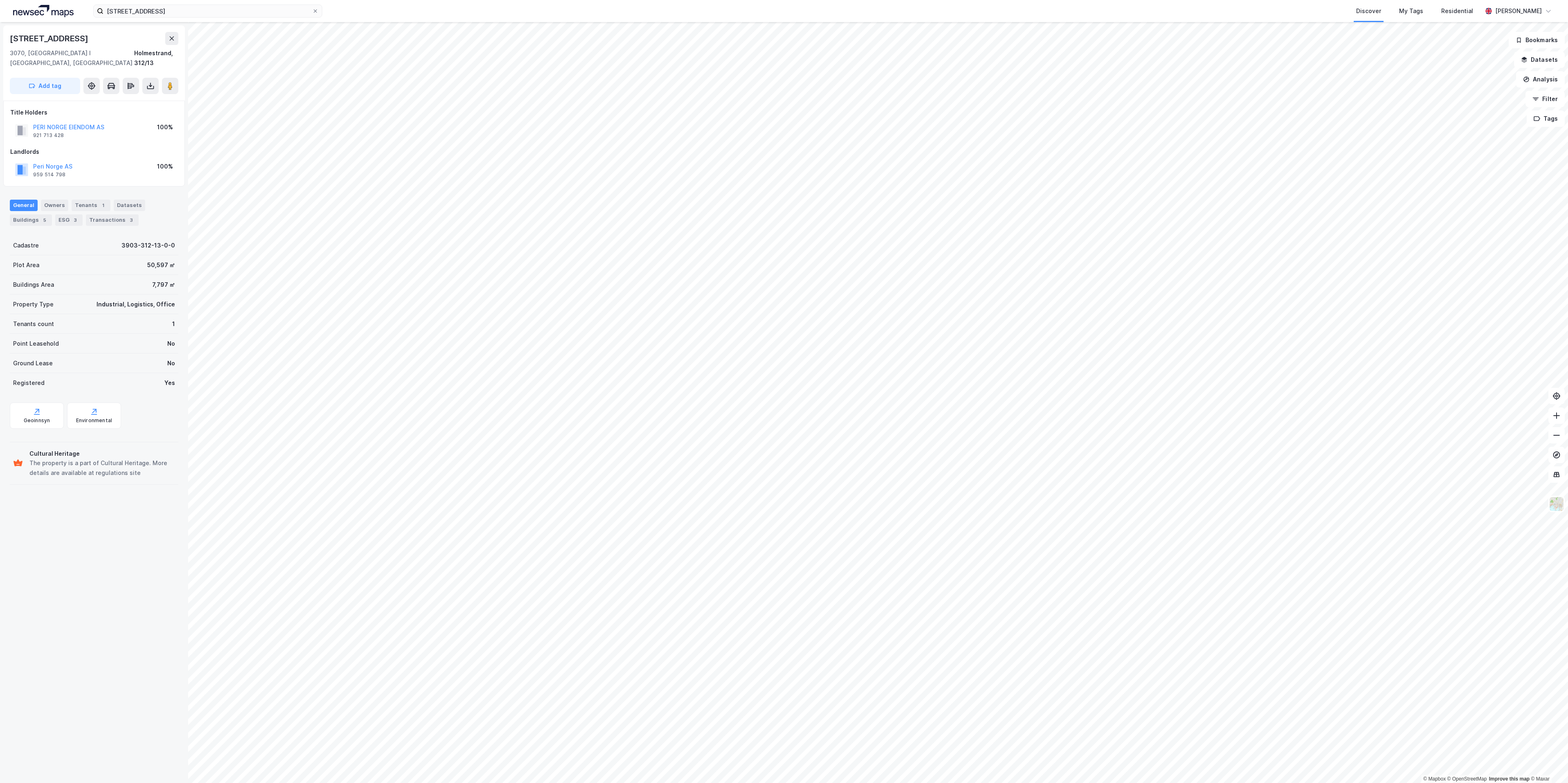
click at [98, 122] on div "PERI NORGE EIENDOM AS" at bounding box center [69, 127] width 71 height 10
click at [0, 0] on button "PERI NORGE EIENDOM AS" at bounding box center [0, 0] width 0 height 0
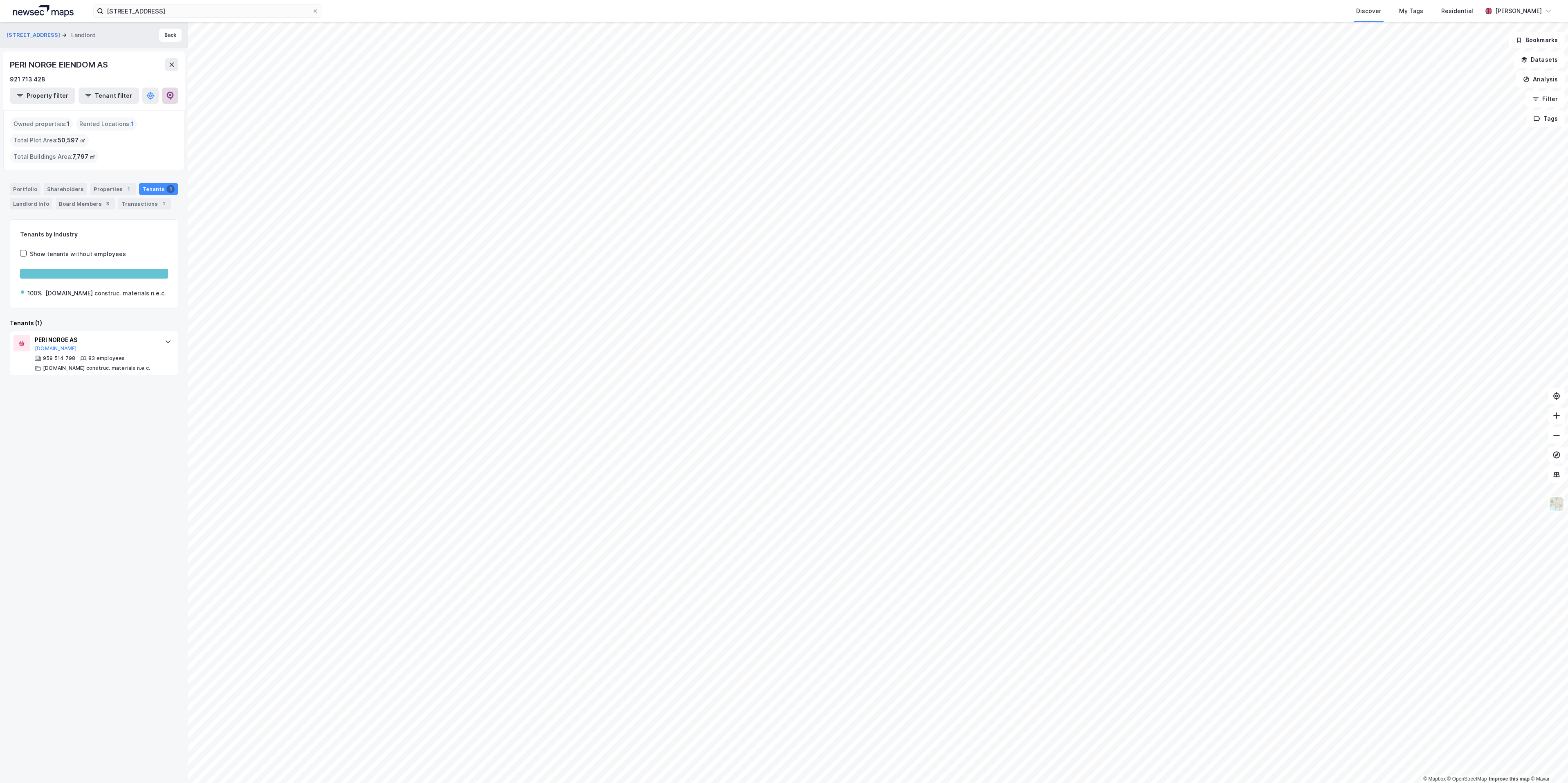
click at [171, 97] on icon at bounding box center [171, 96] width 7 height 8
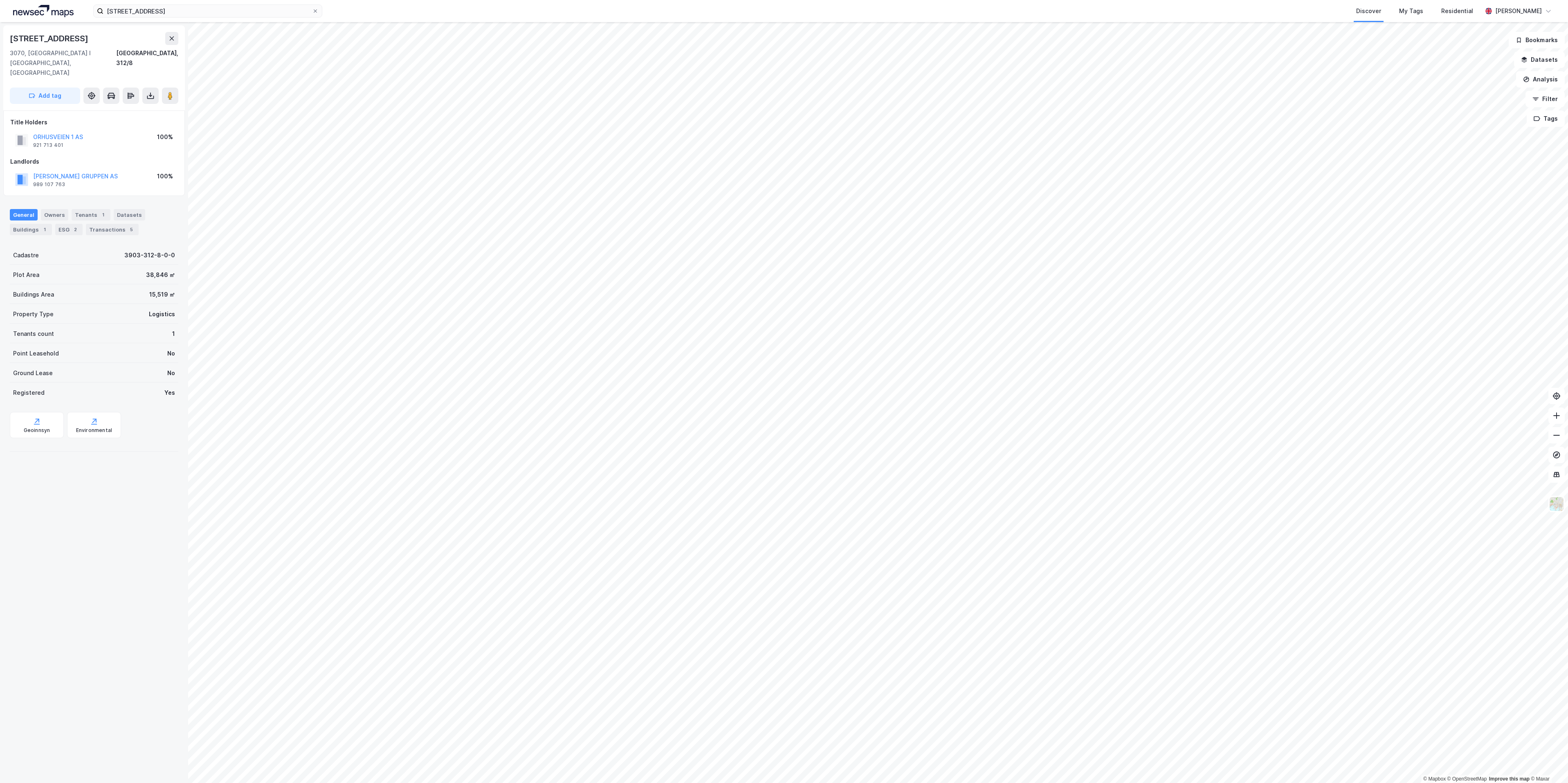
click at [49, 14] on img at bounding box center [43, 11] width 60 height 13
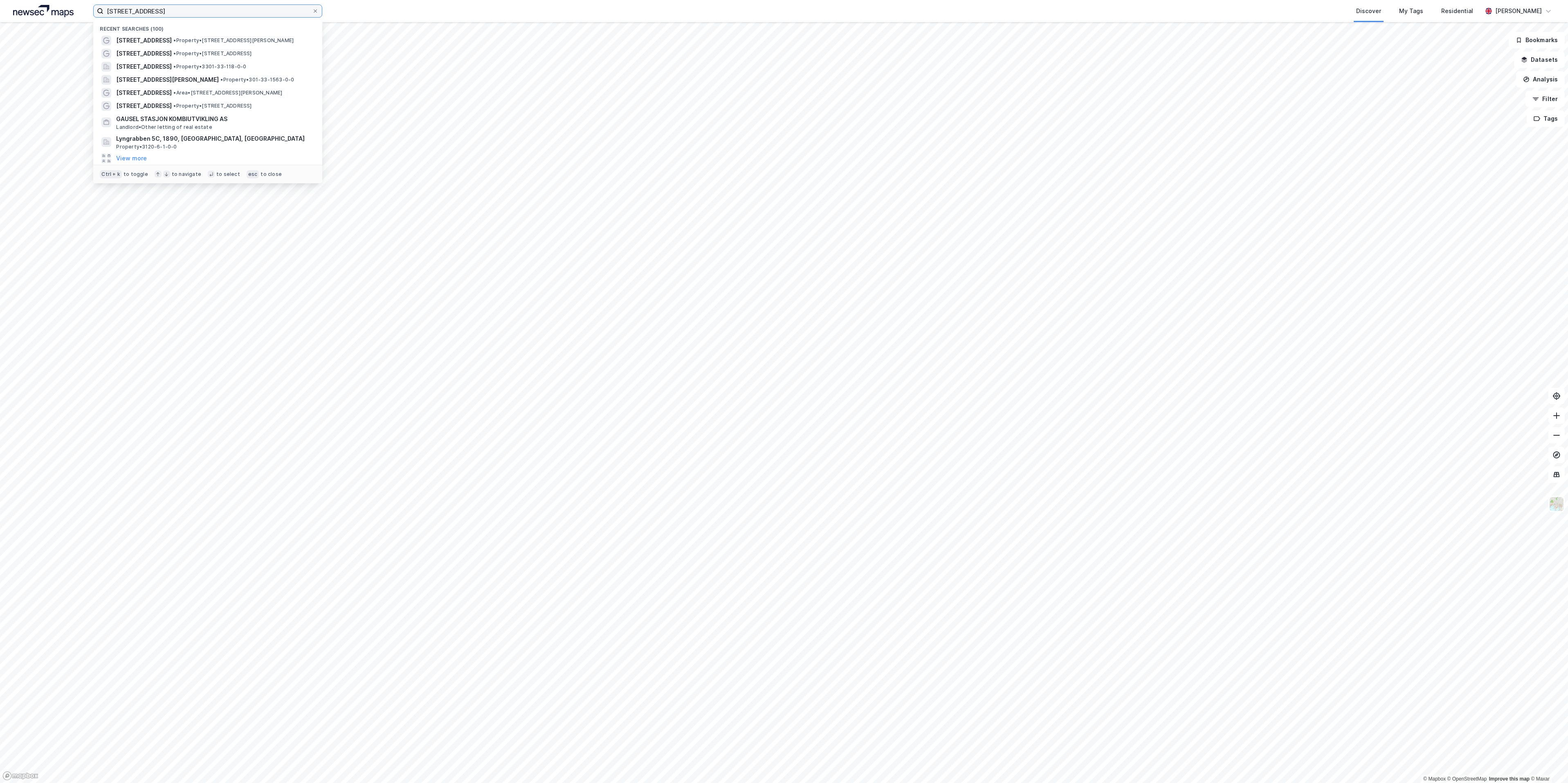
click at [149, 8] on input "Orhusveien 6" at bounding box center [207, 11] width 208 height 13
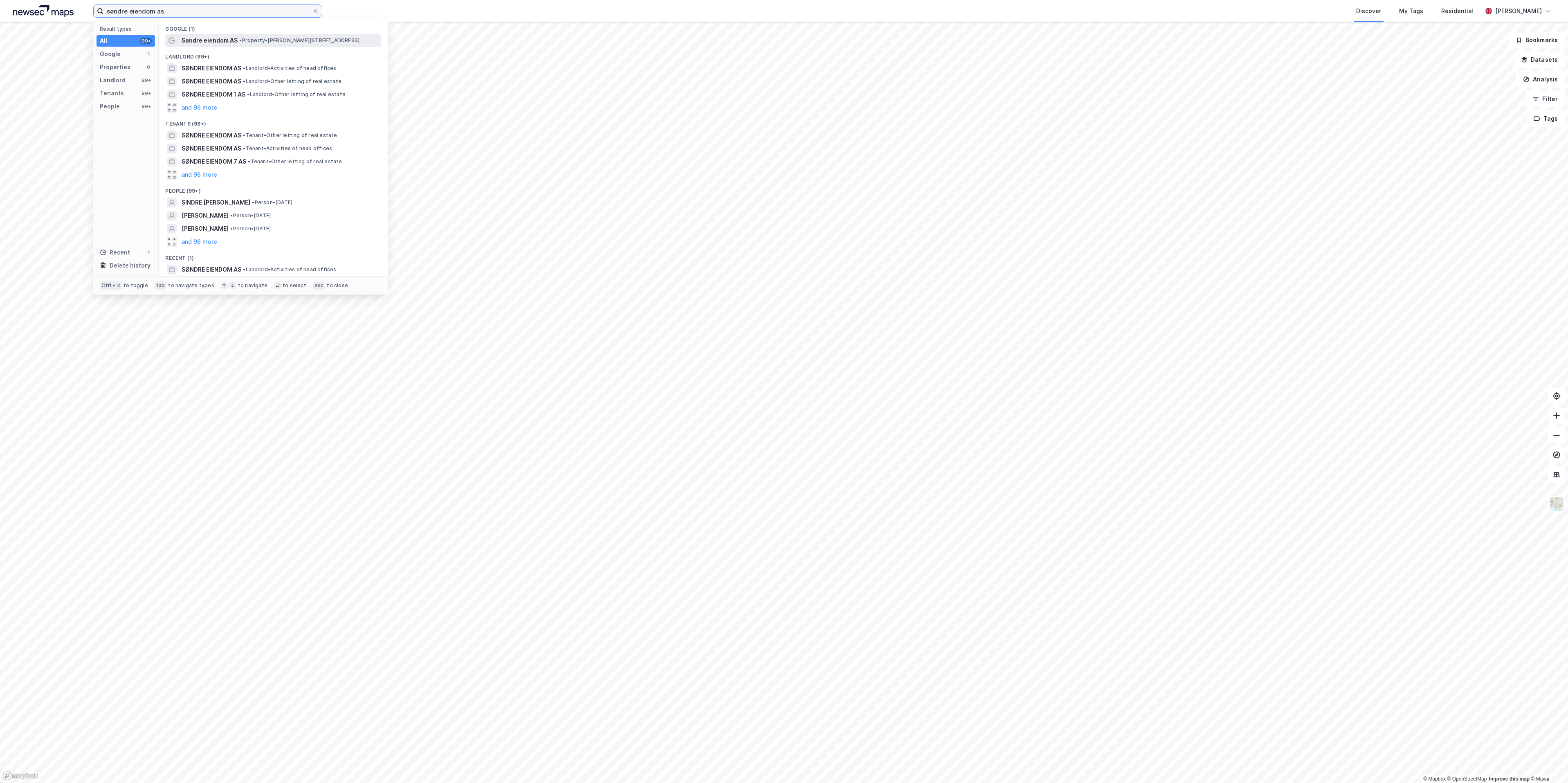
type input "søndre eiendom as"
click at [207, 44] on span "Søndre eiendom AS" at bounding box center [209, 41] width 56 height 10
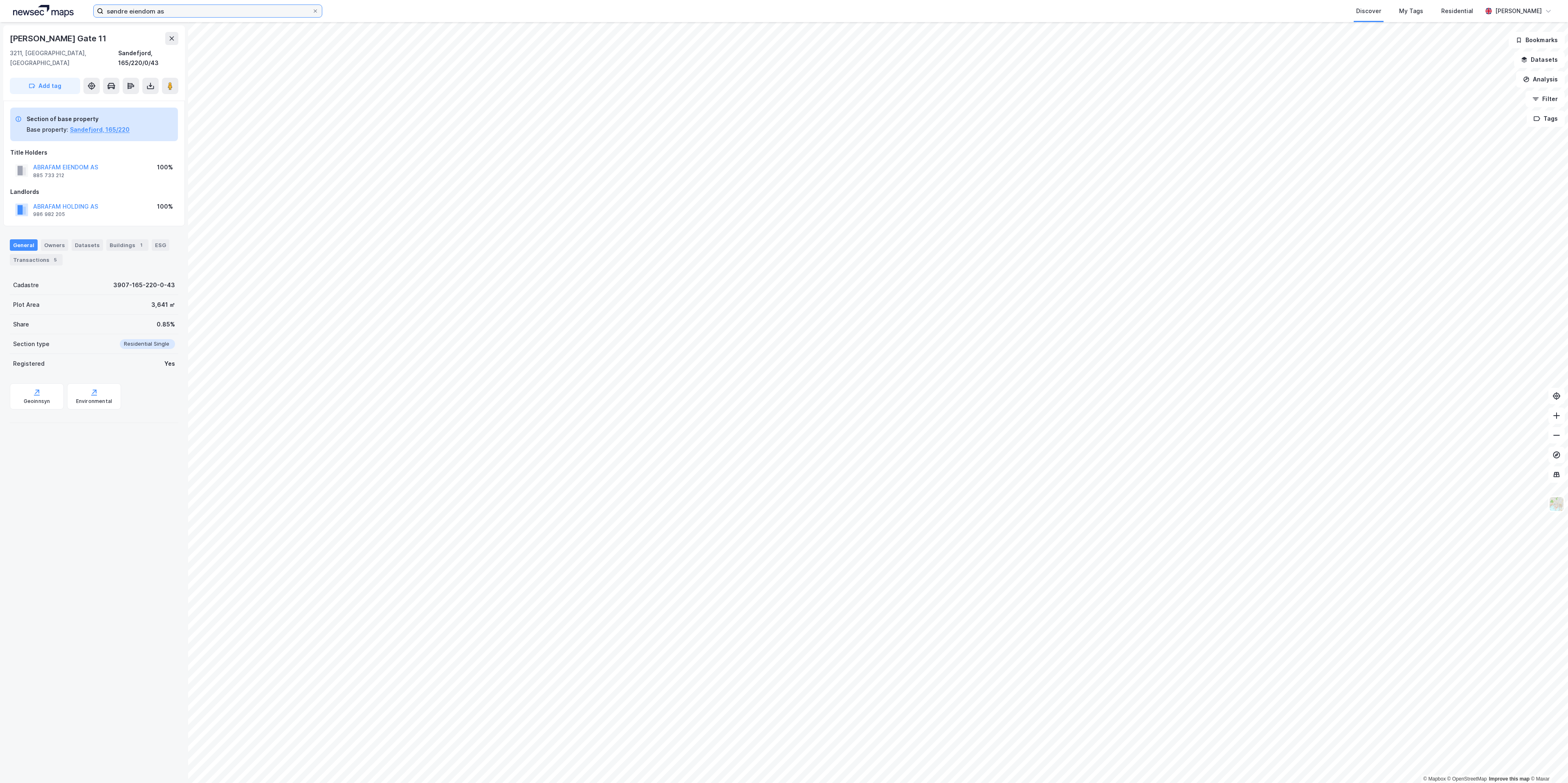
click at [189, 12] on input "søndre eiendom as" at bounding box center [207, 11] width 208 height 13
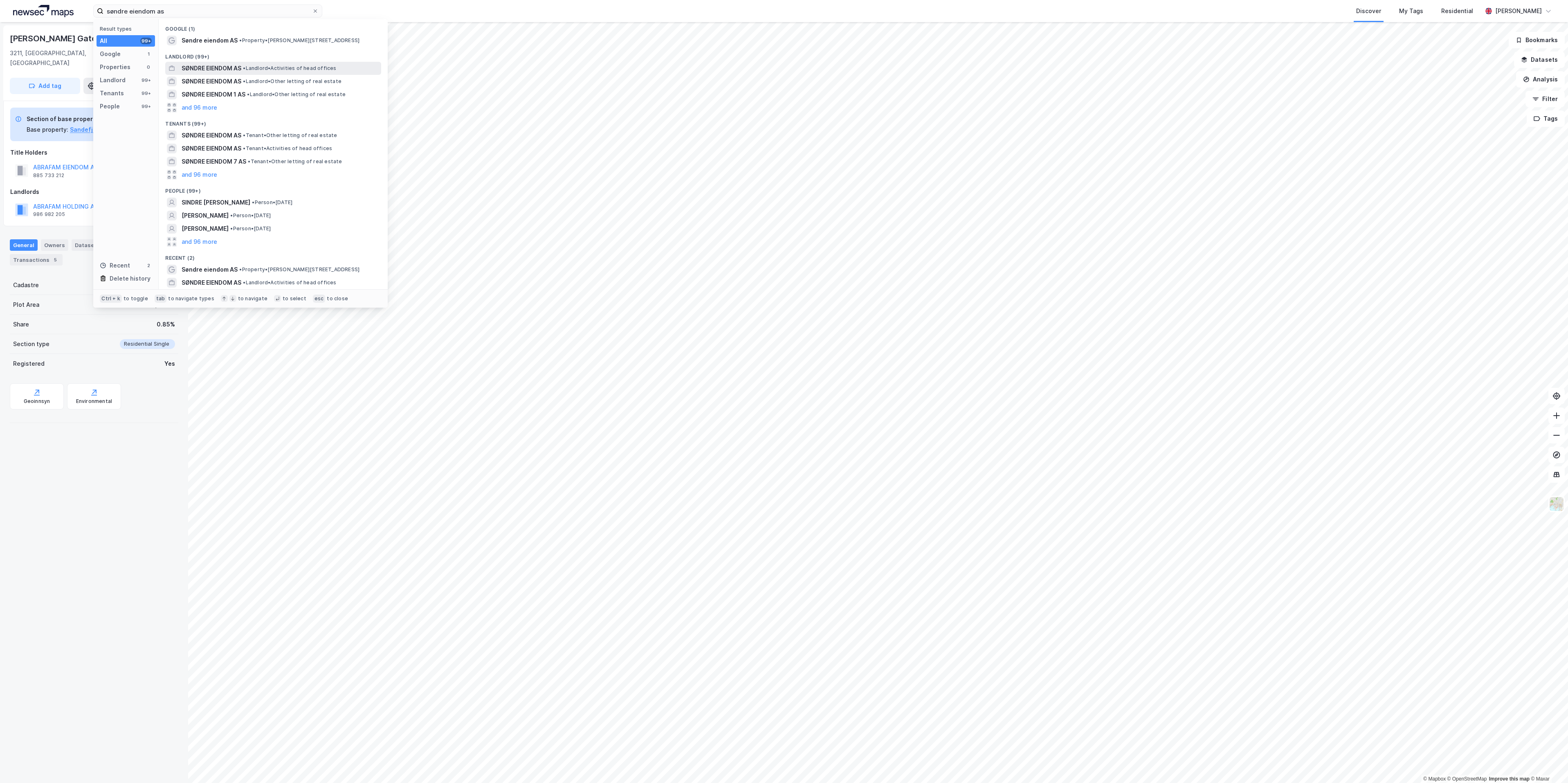
click at [188, 69] on span "SØNDRE EIENDOM AS" at bounding box center [211, 69] width 59 height 10
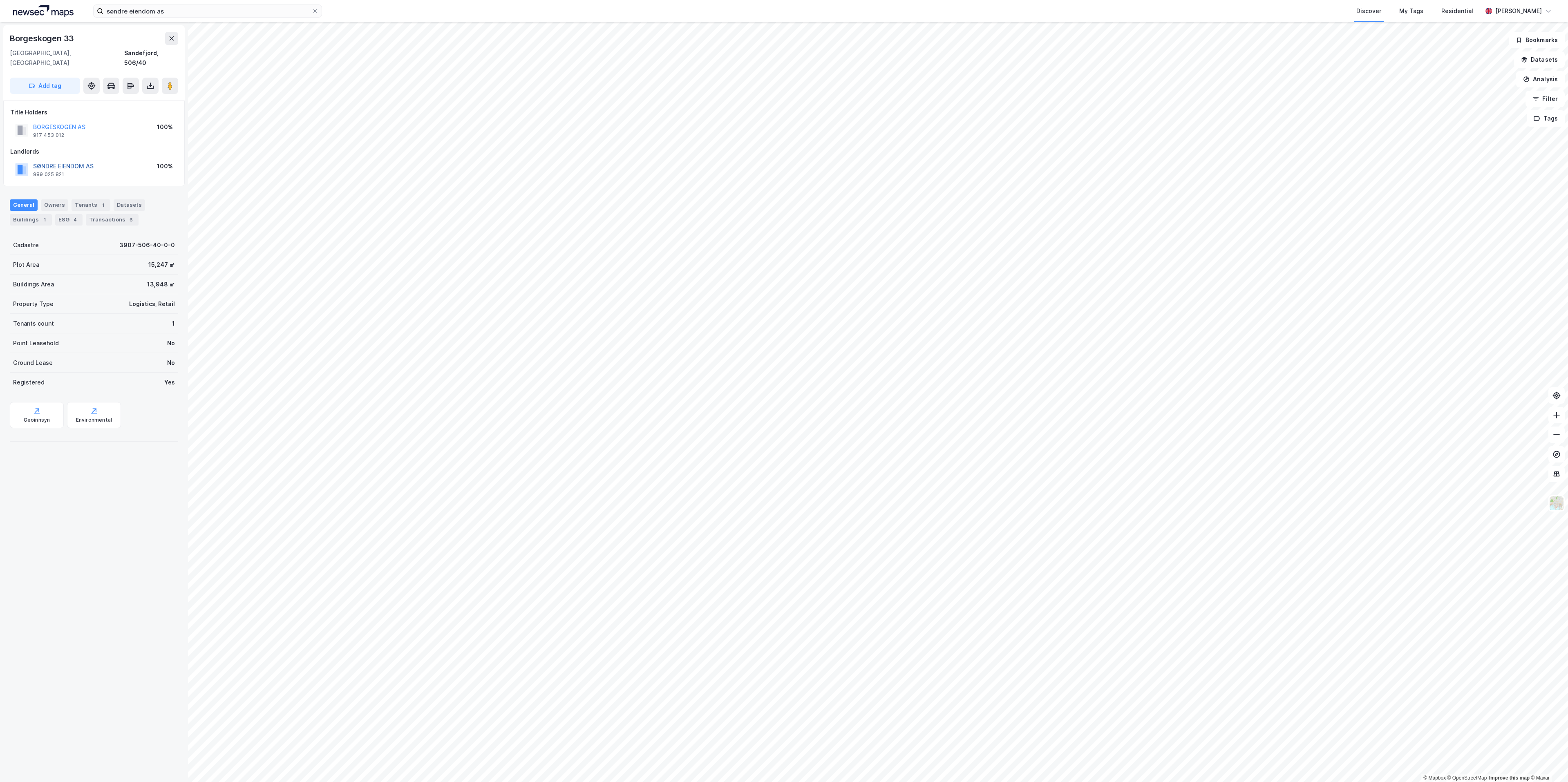
click at [0, 0] on button "SØNDRE EIENDOM AS" at bounding box center [0, 0] width 0 height 0
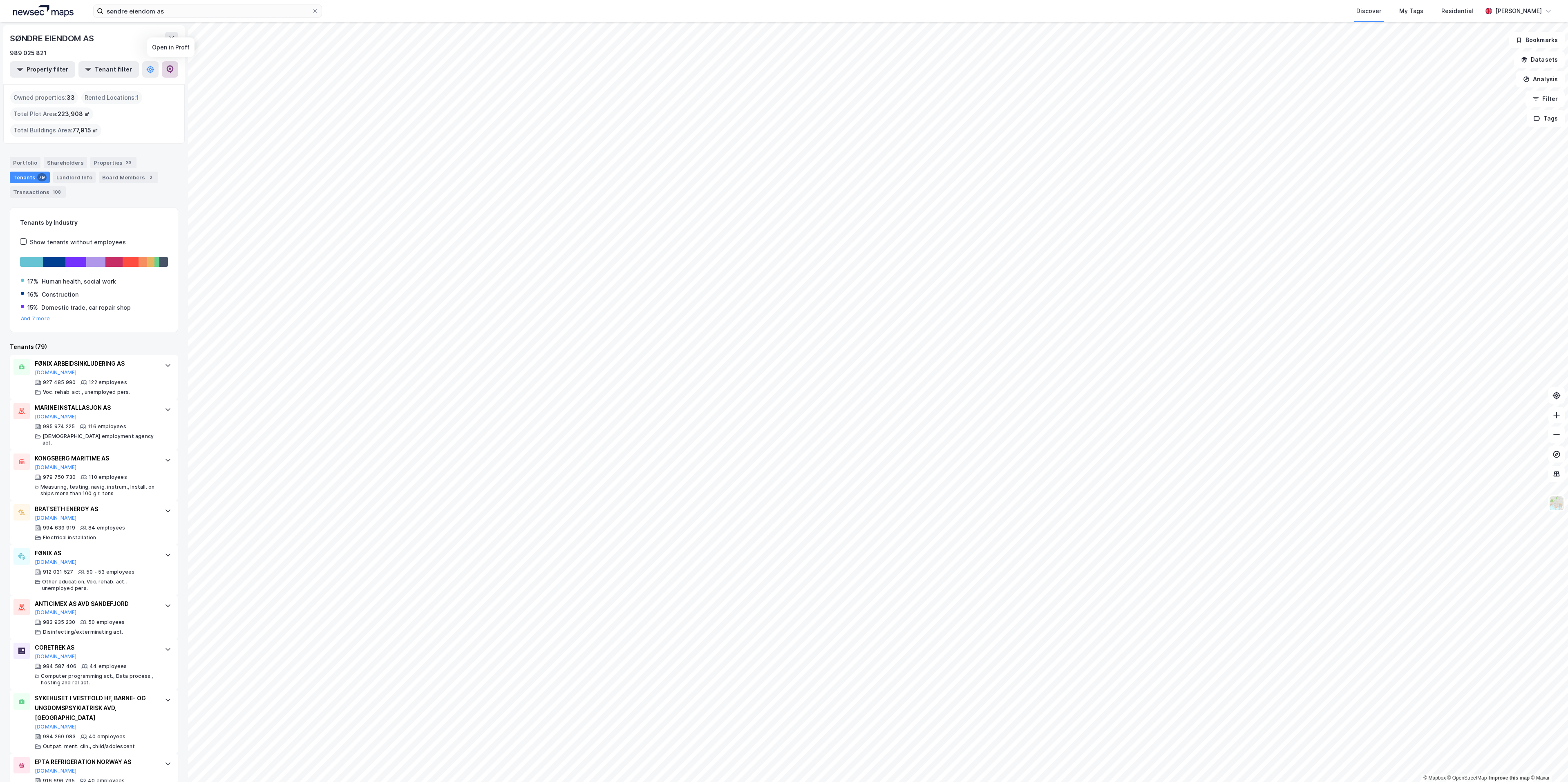
click at [175, 70] on button at bounding box center [170, 69] width 17 height 17
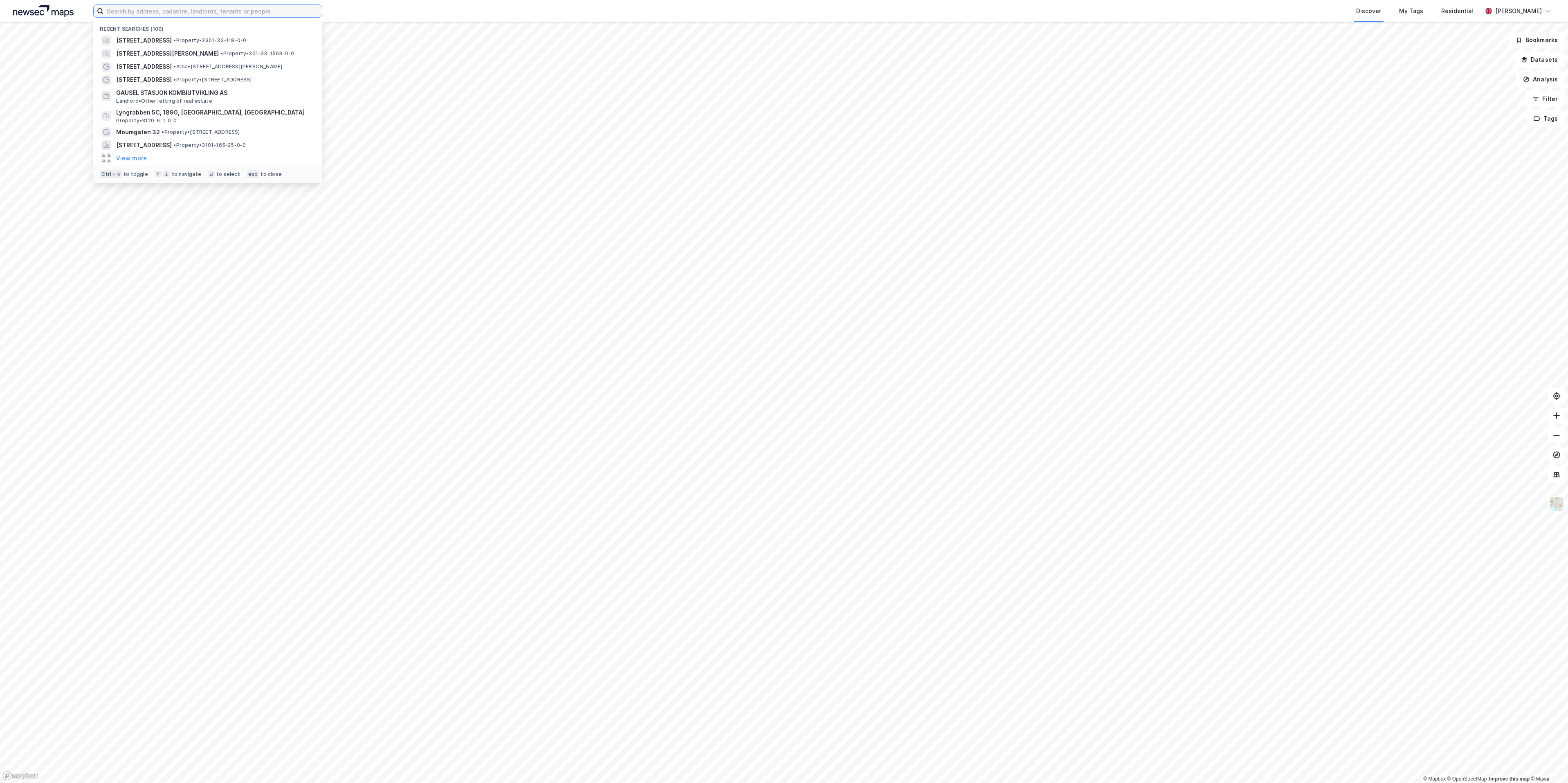
click at [207, 13] on input at bounding box center [212, 11] width 218 height 13
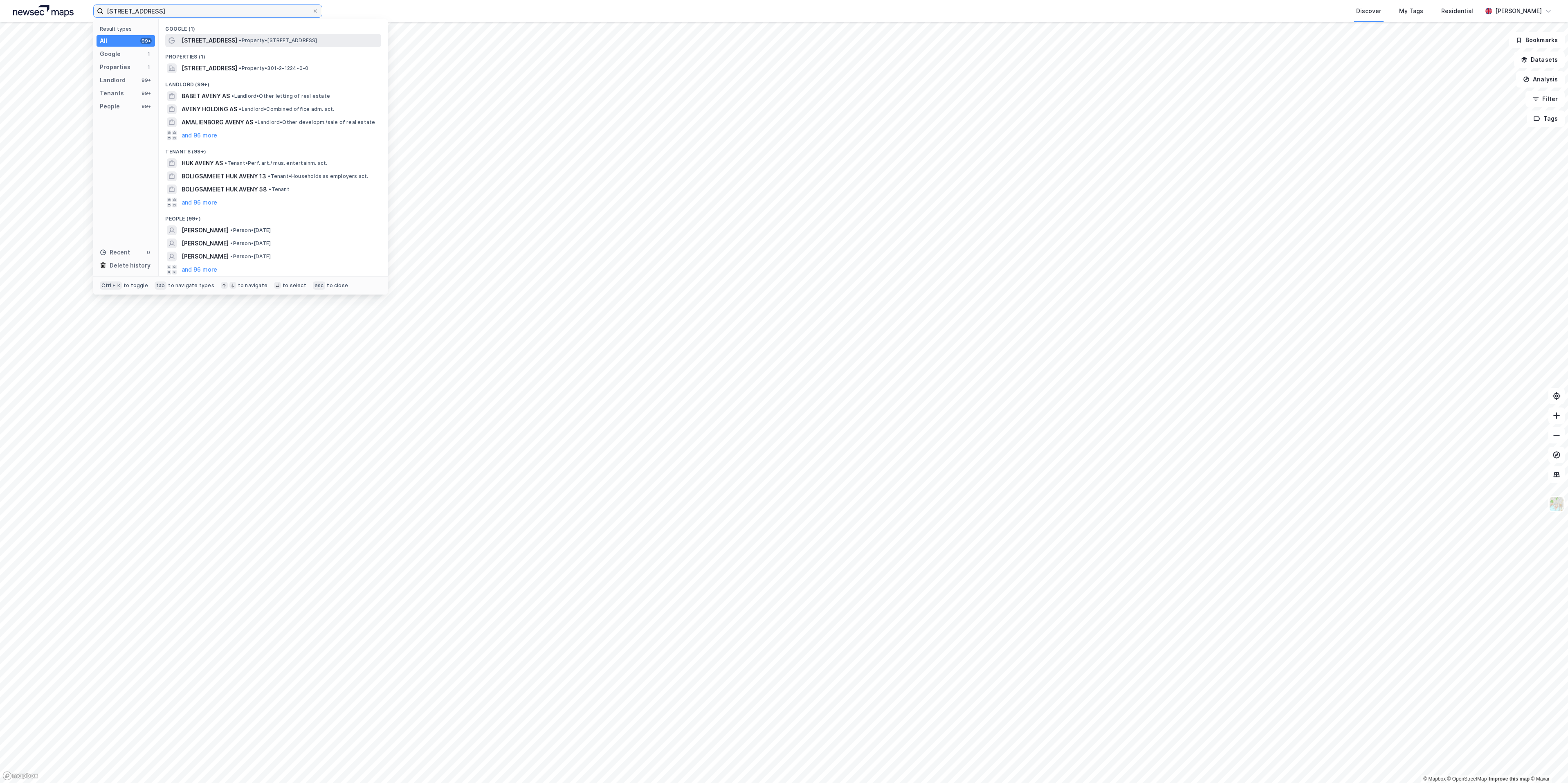
type input "Huk aveny 18B"
click at [207, 38] on span "Huk Aveny 18B" at bounding box center [209, 41] width 56 height 10
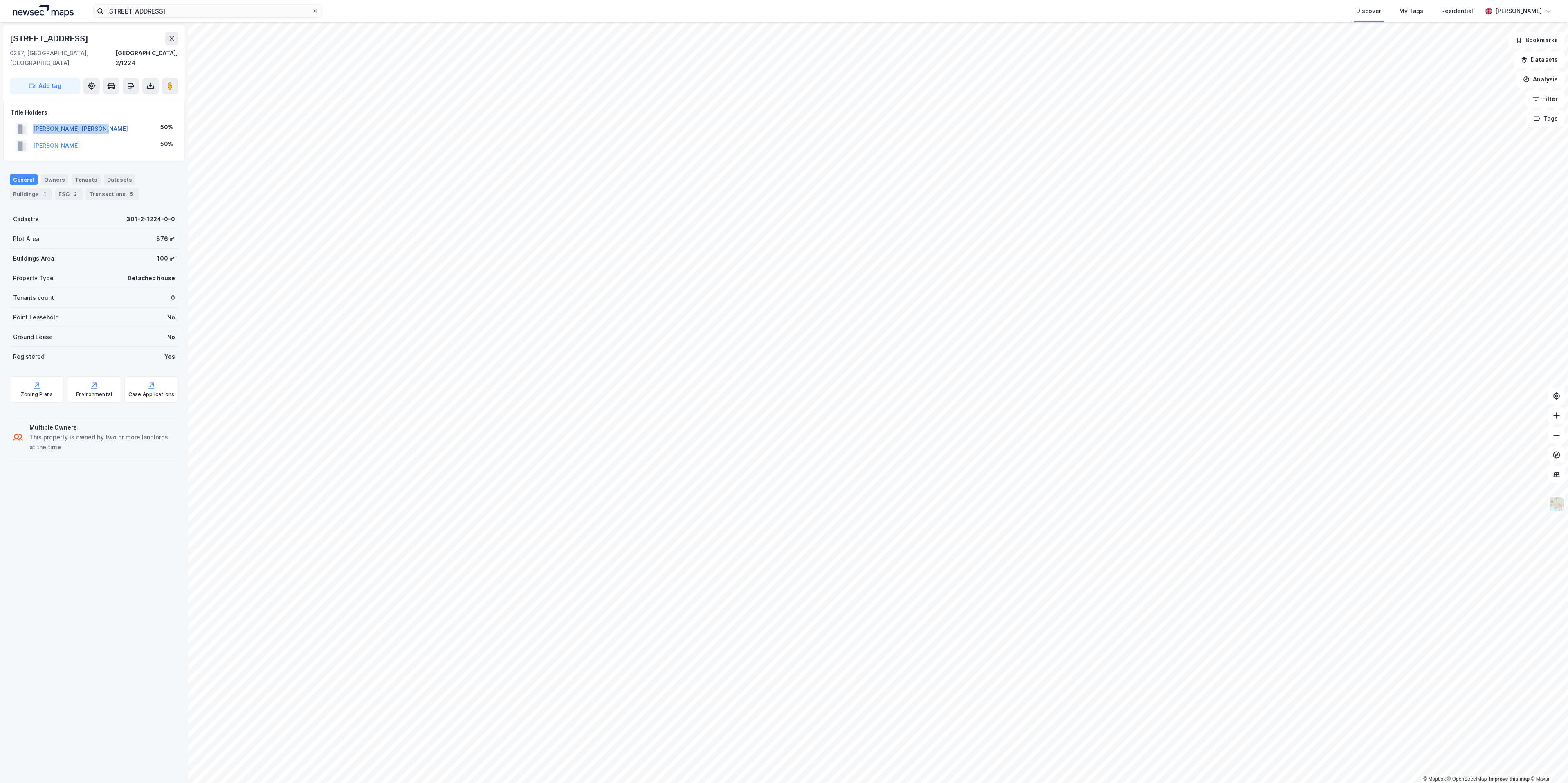
drag, startPoint x: 112, startPoint y: 120, endPoint x: 33, endPoint y: 118, distance: 79.0
click at [33, 120] on div "HUSE SIMEN CHRISTOFFER 50%" at bounding box center [94, 129] width 168 height 17
copy button "HUSE SIMEN CHRISTOFFER"
click at [0, 0] on button "HUSE JEANETT KATRIN" at bounding box center [0, 0] width 0 height 0
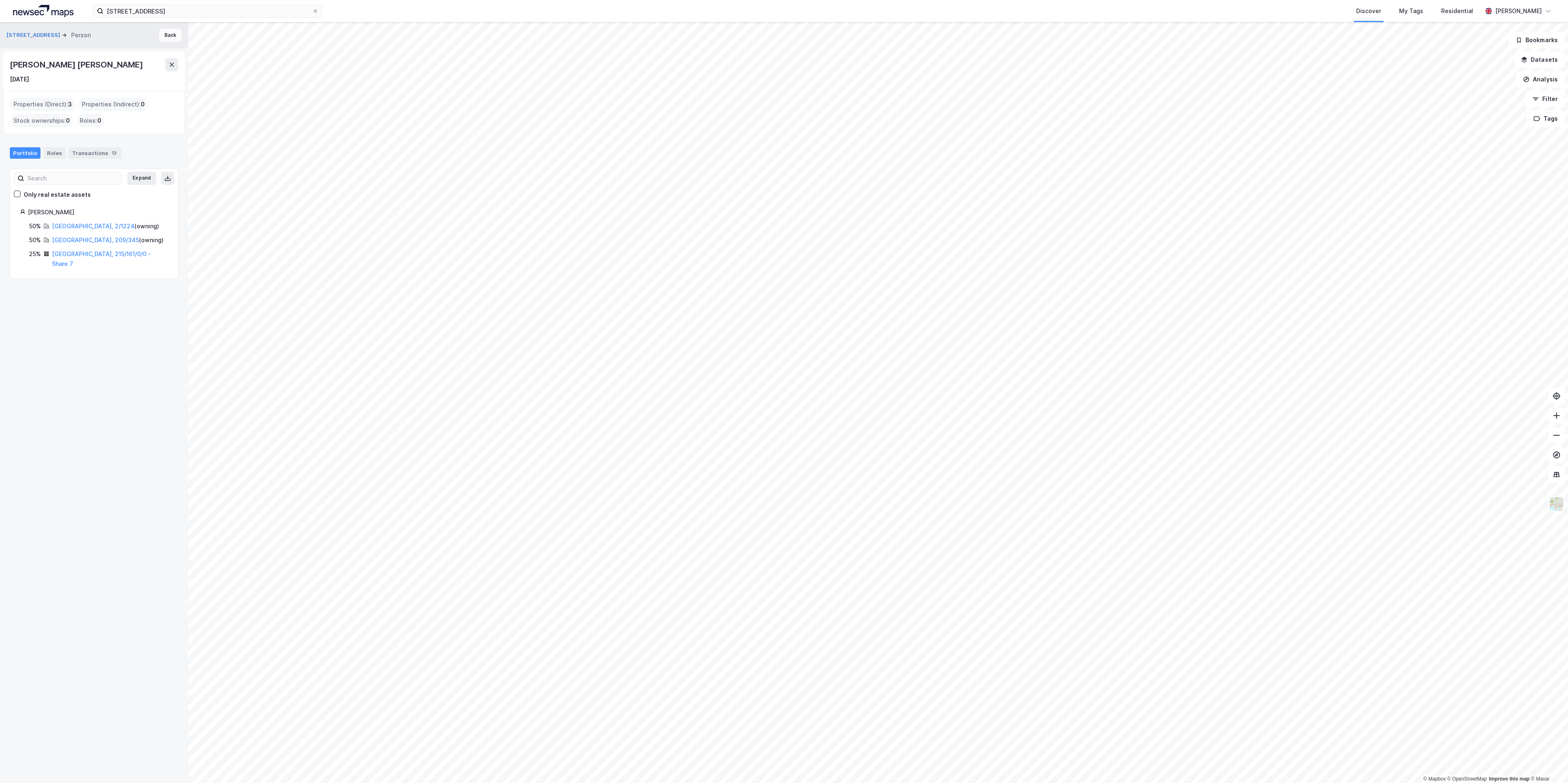
click at [161, 39] on button "Back" at bounding box center [170, 35] width 23 height 13
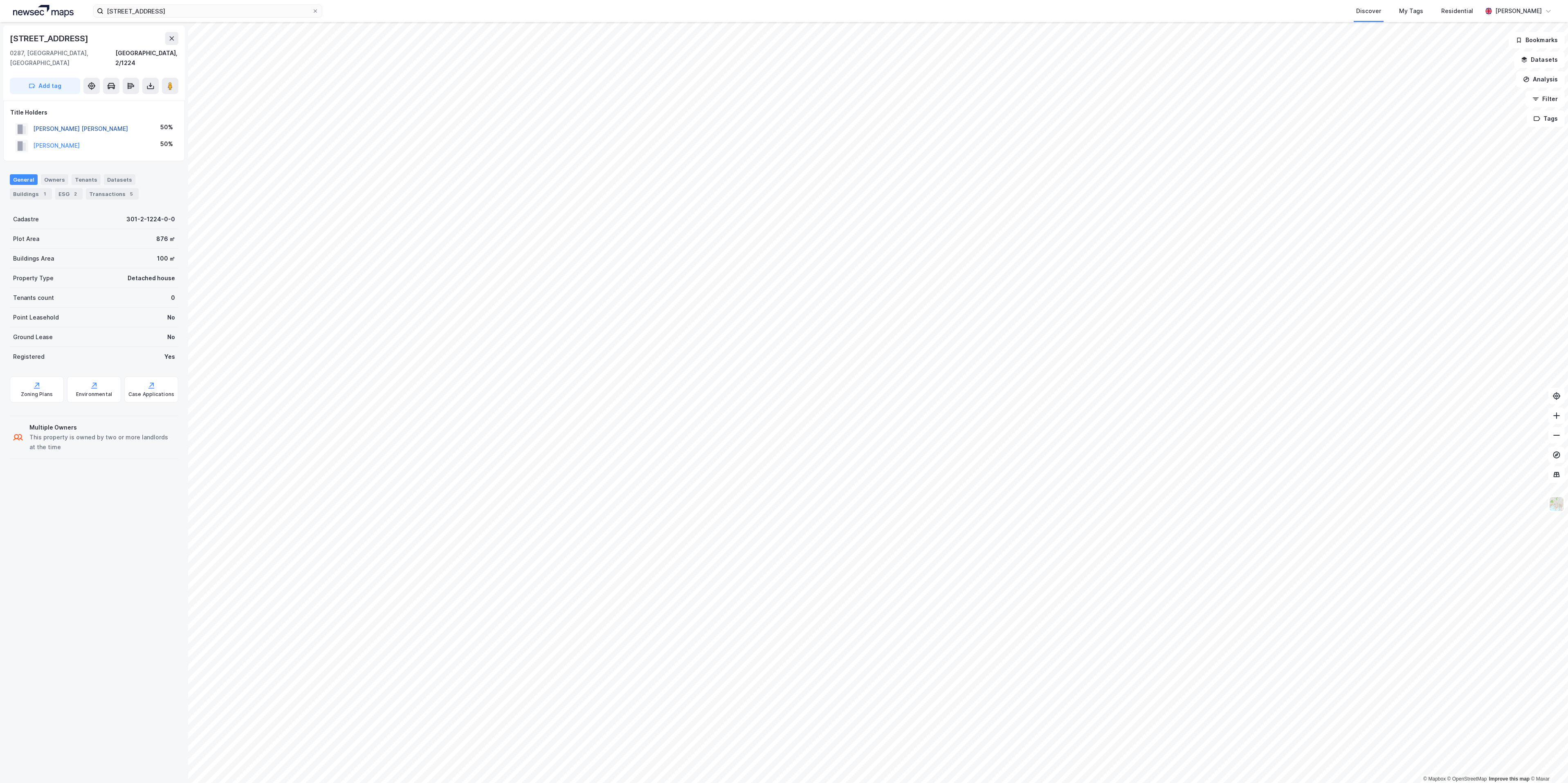
click at [0, 0] on button "HUSE SIMEN CHRISTOFFER" at bounding box center [0, 0] width 0 height 0
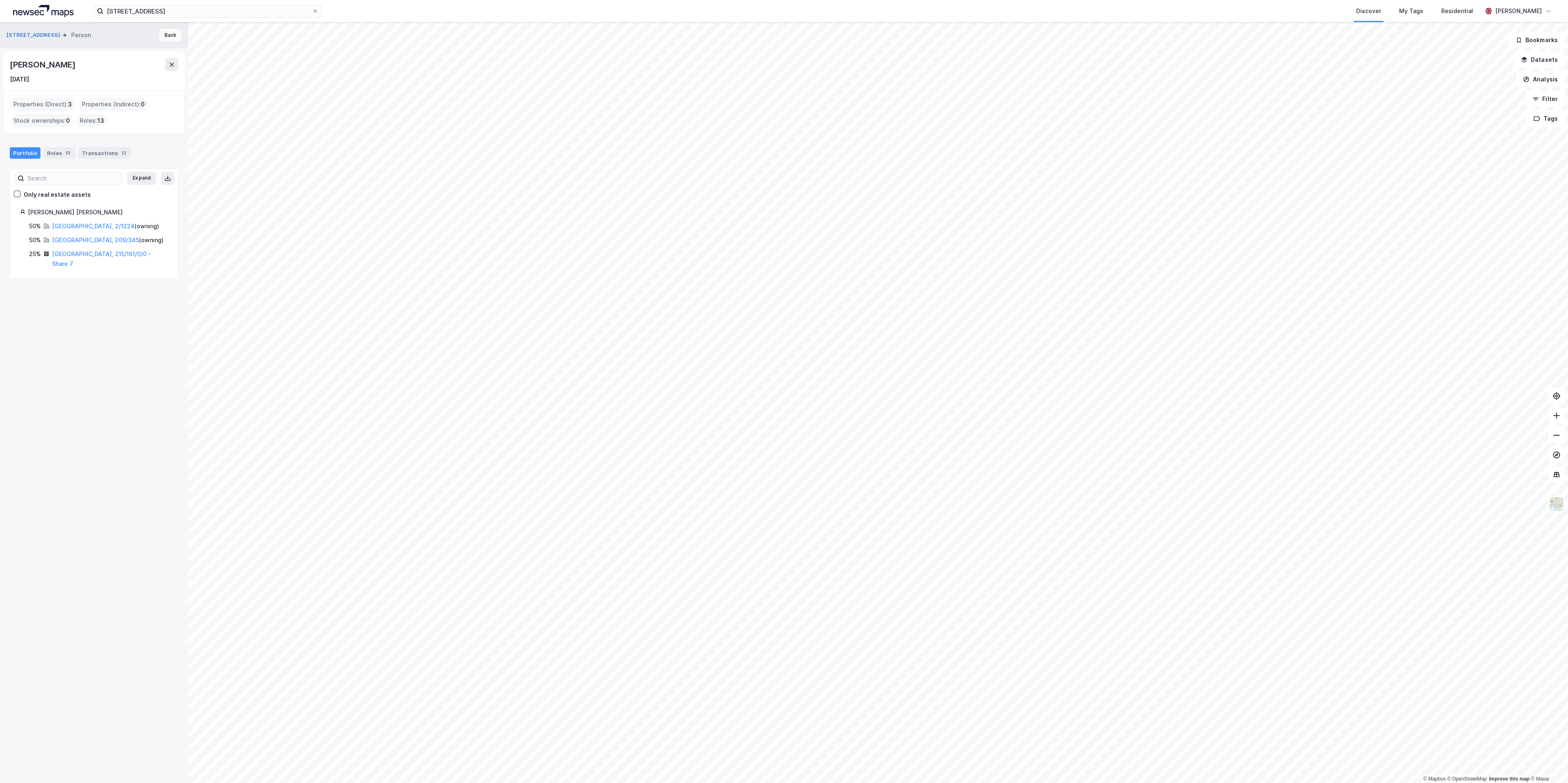
click at [159, 36] on button "Back" at bounding box center [170, 35] width 23 height 13
